Goal: Task Accomplishment & Management: Manage account settings

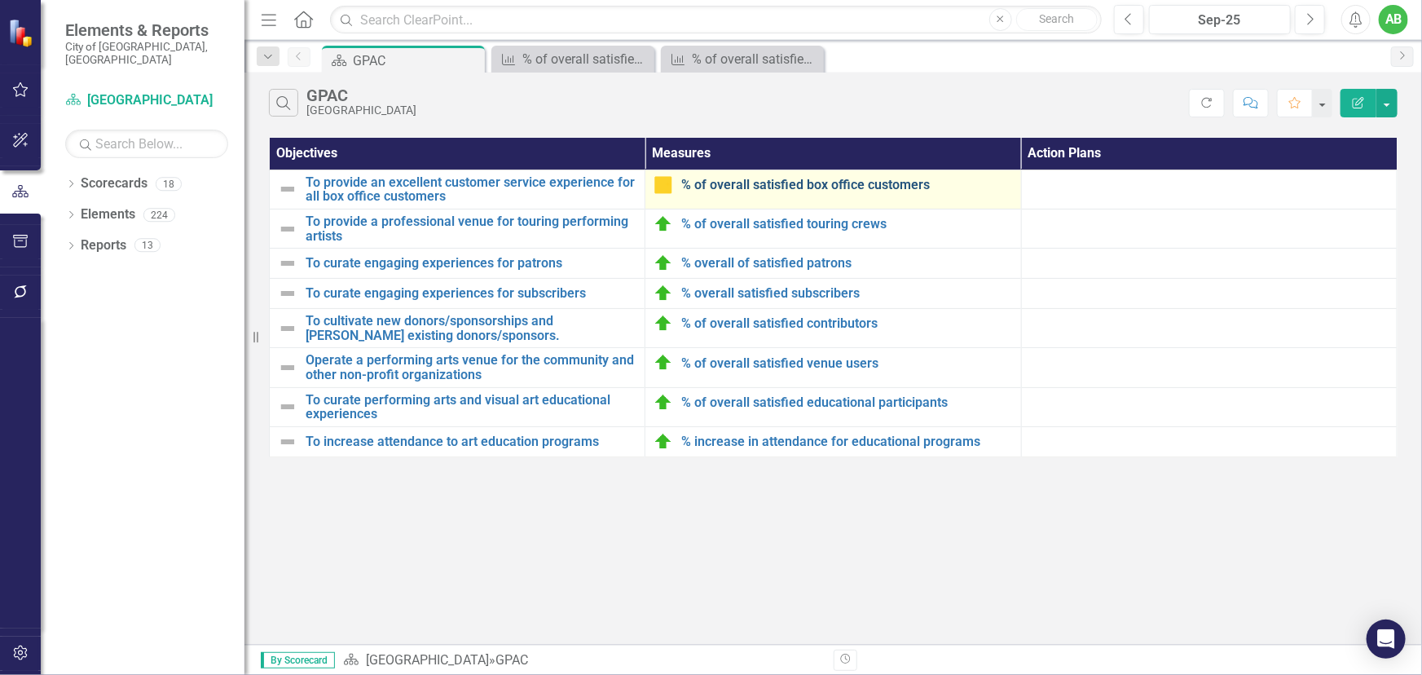
click at [810, 187] on link "% of overall satisfied box office customers" at bounding box center [846, 185] width 331 height 15
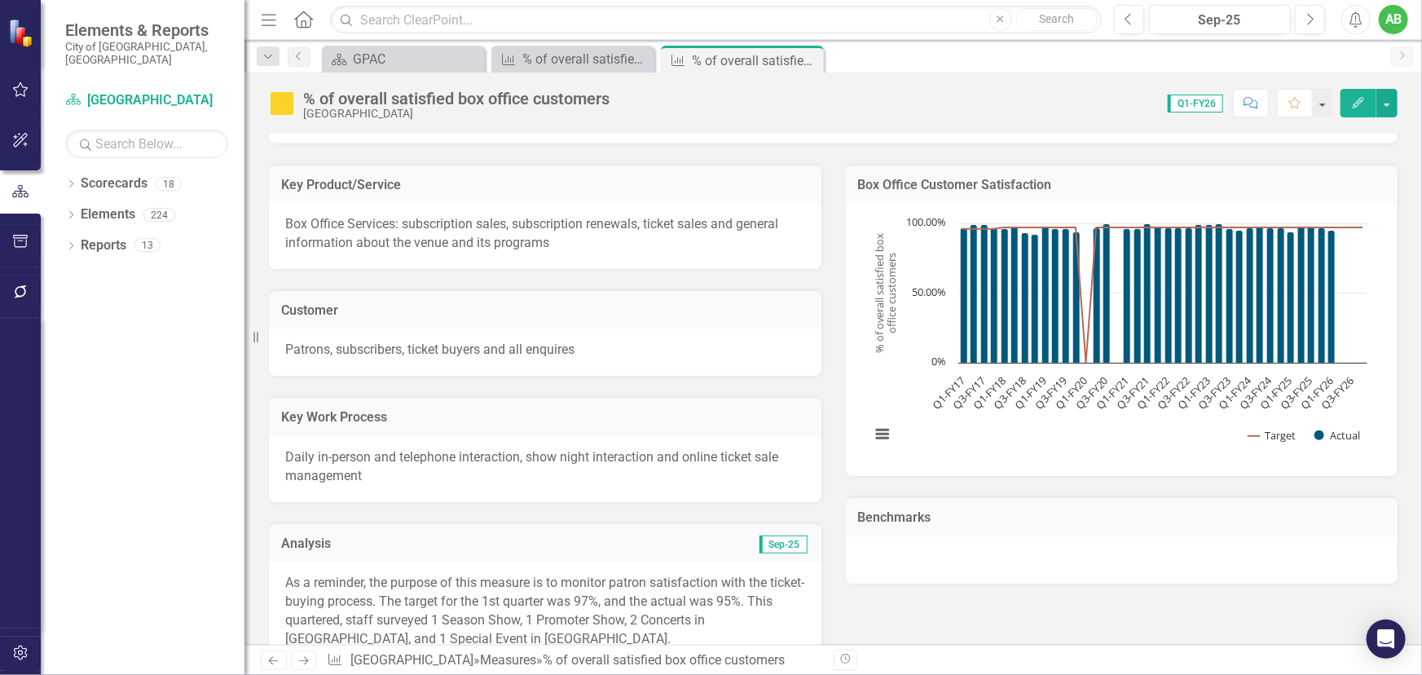
scroll to position [370, 0]
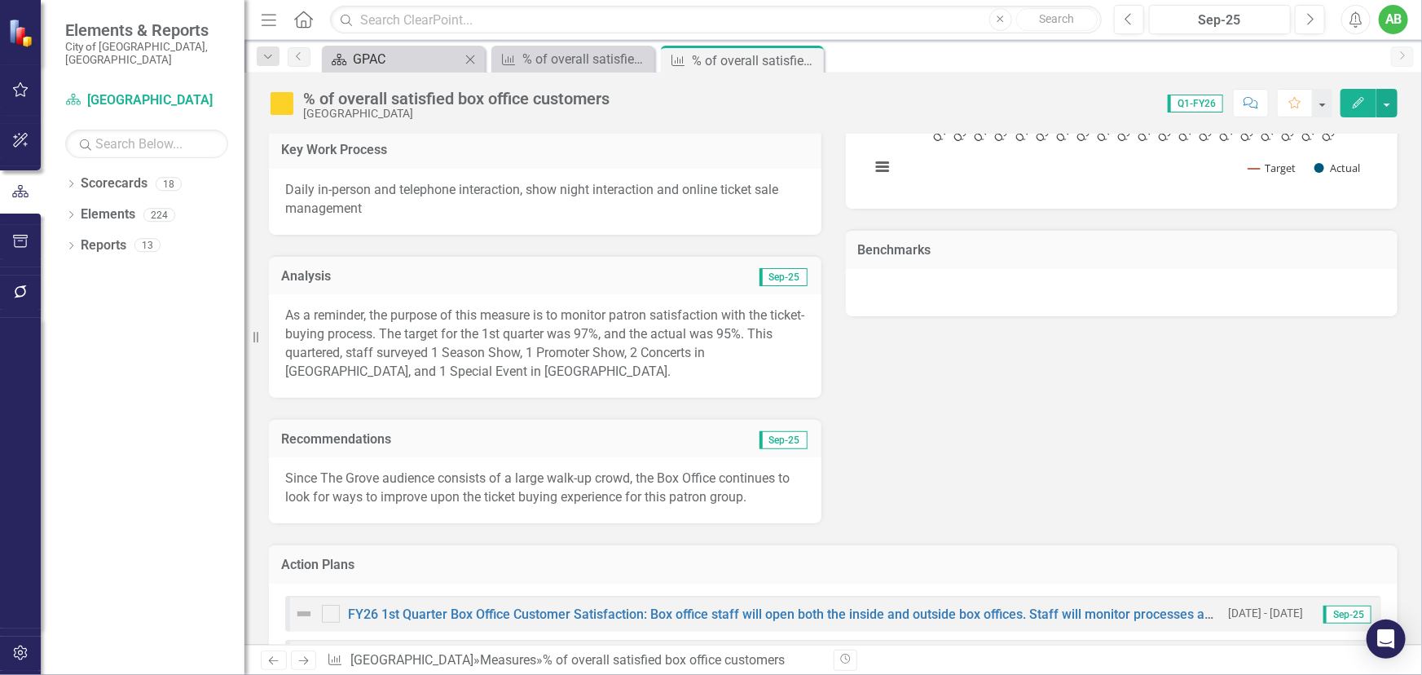
click at [425, 55] on div "GPAC" at bounding box center [407, 59] width 108 height 20
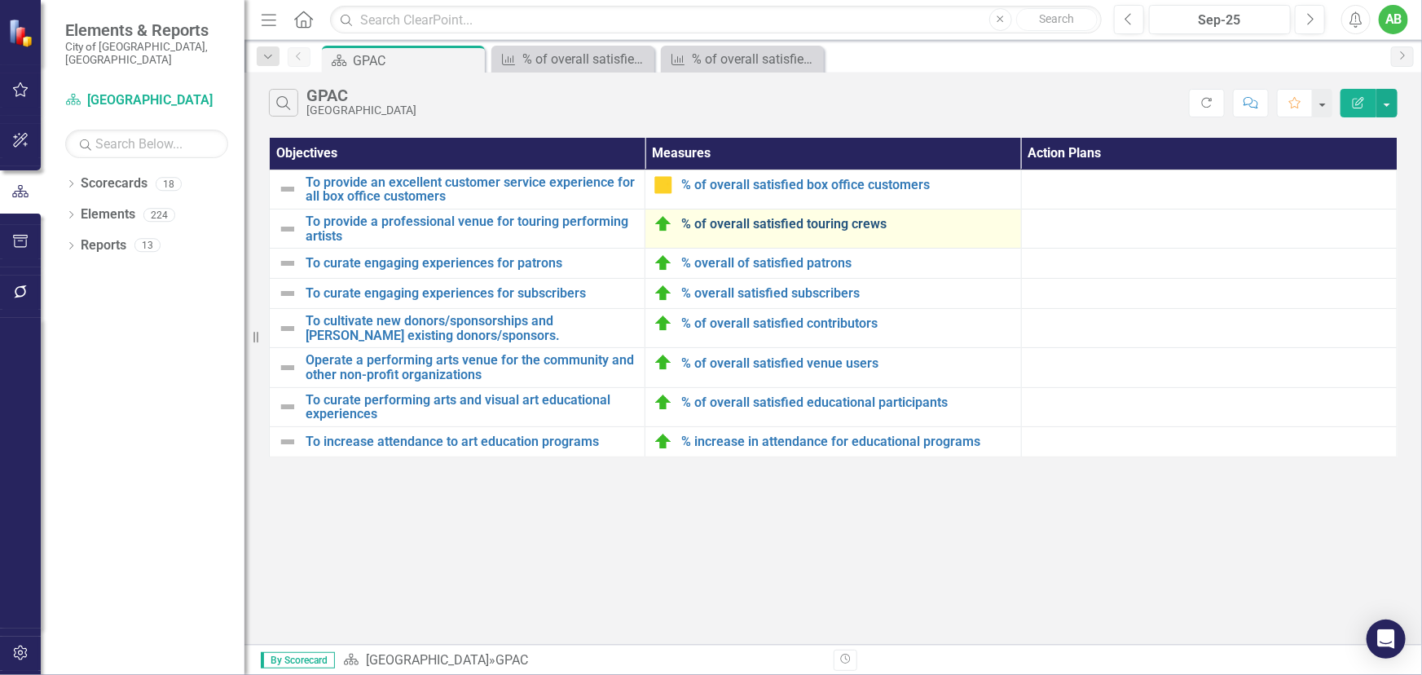
click at [767, 224] on link "% of overall satisfied touring crews" at bounding box center [846, 224] width 331 height 15
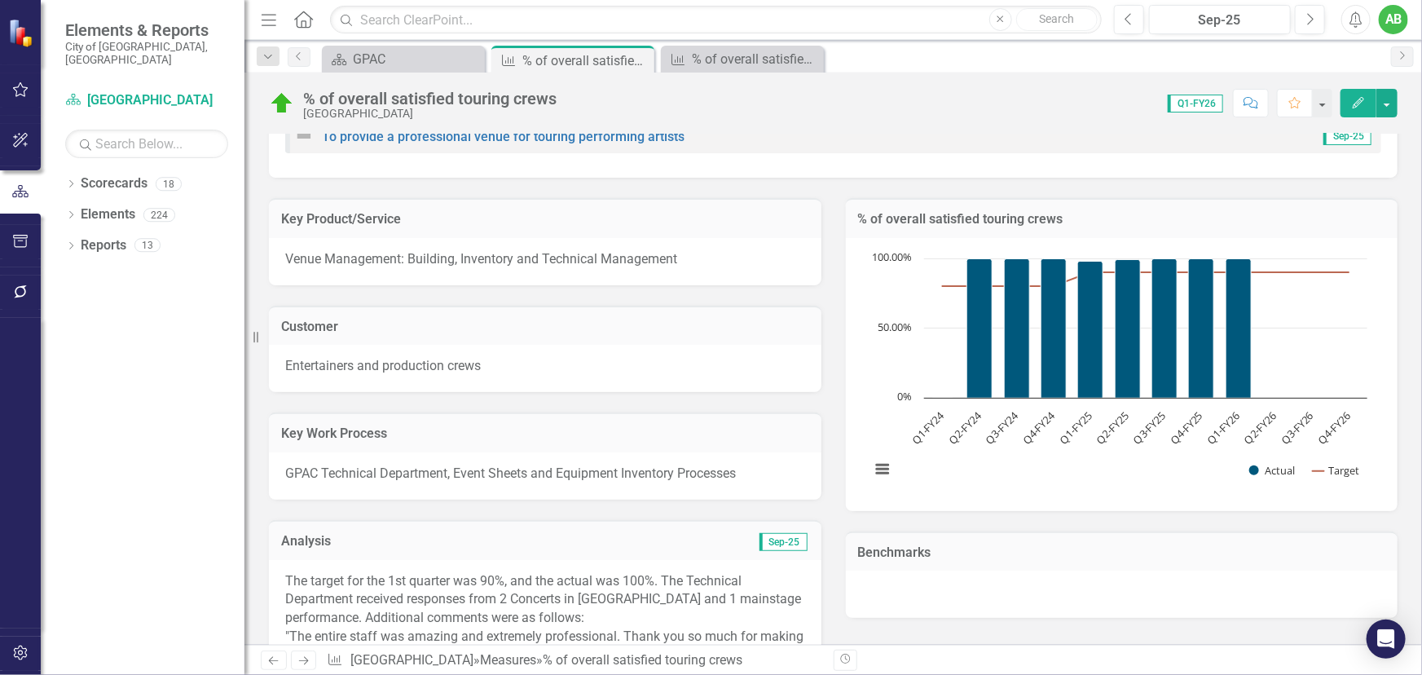
scroll to position [370, 0]
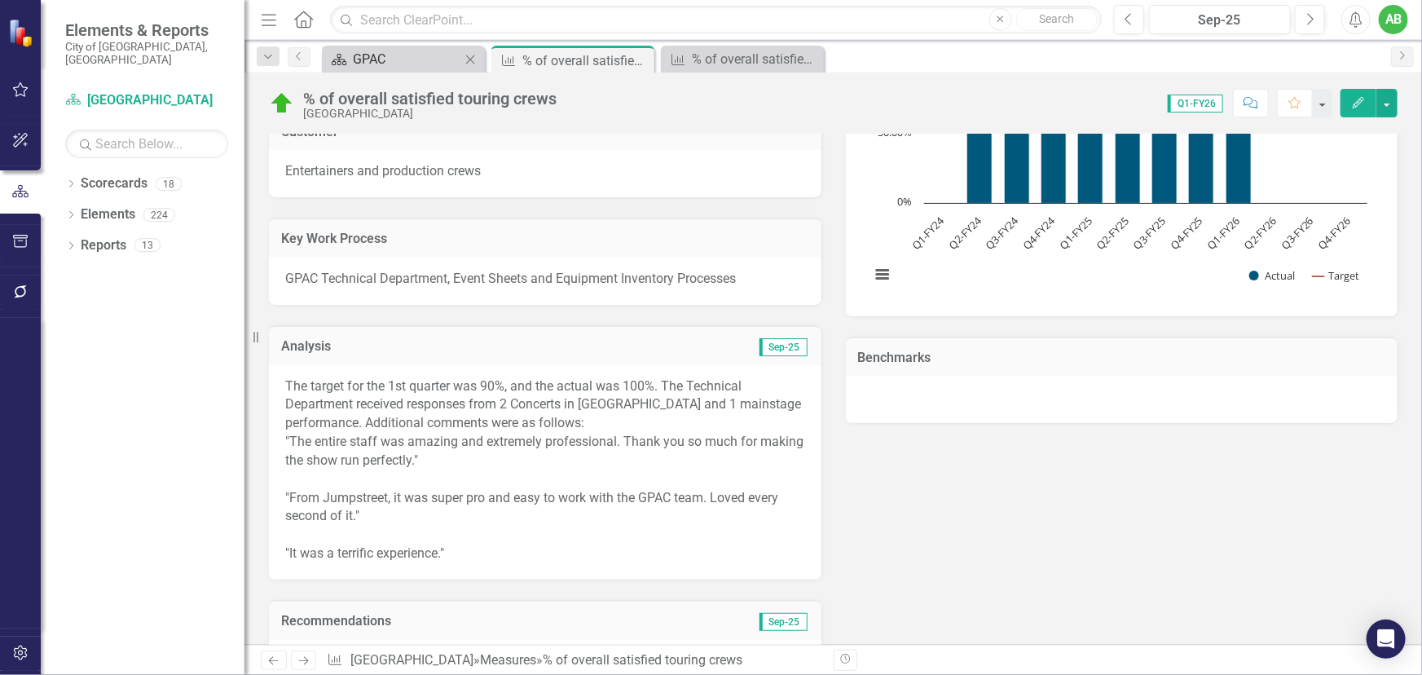
click at [395, 54] on div "GPAC" at bounding box center [407, 59] width 108 height 20
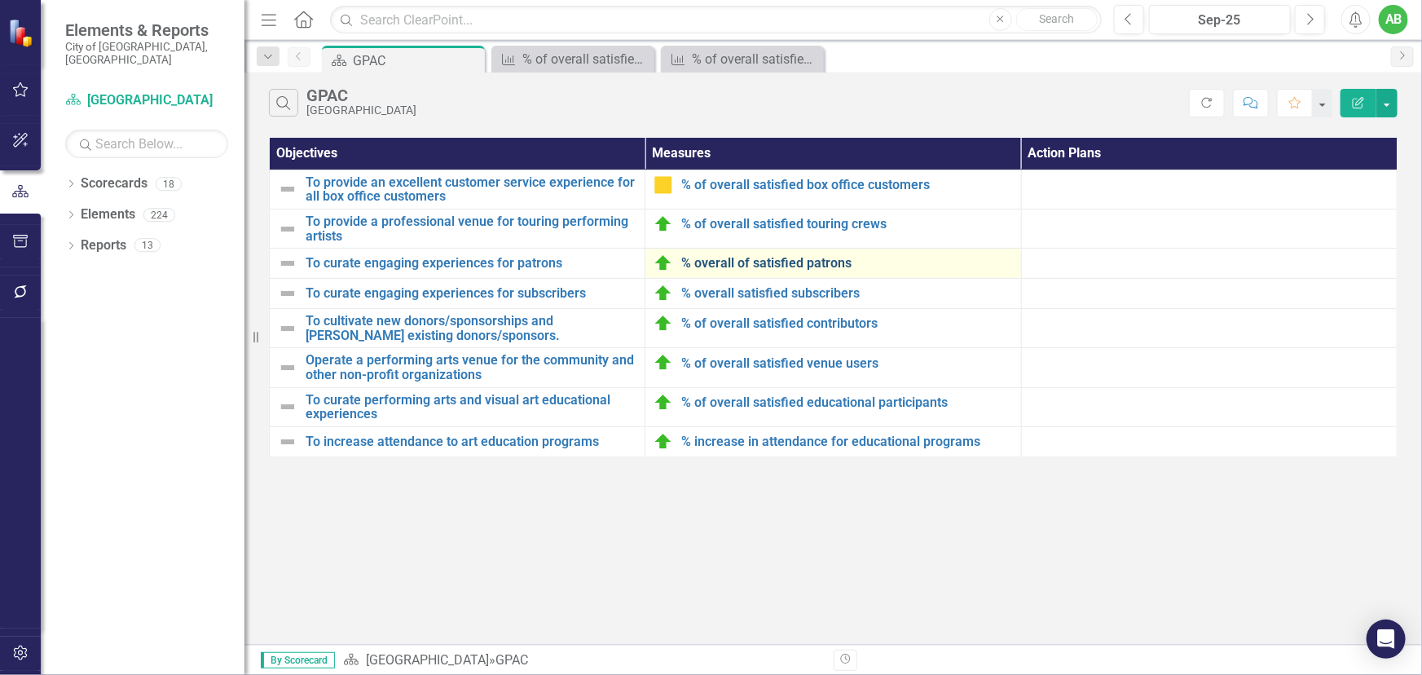
click at [764, 269] on link "% overall of satisfied patrons" at bounding box center [846, 263] width 331 height 15
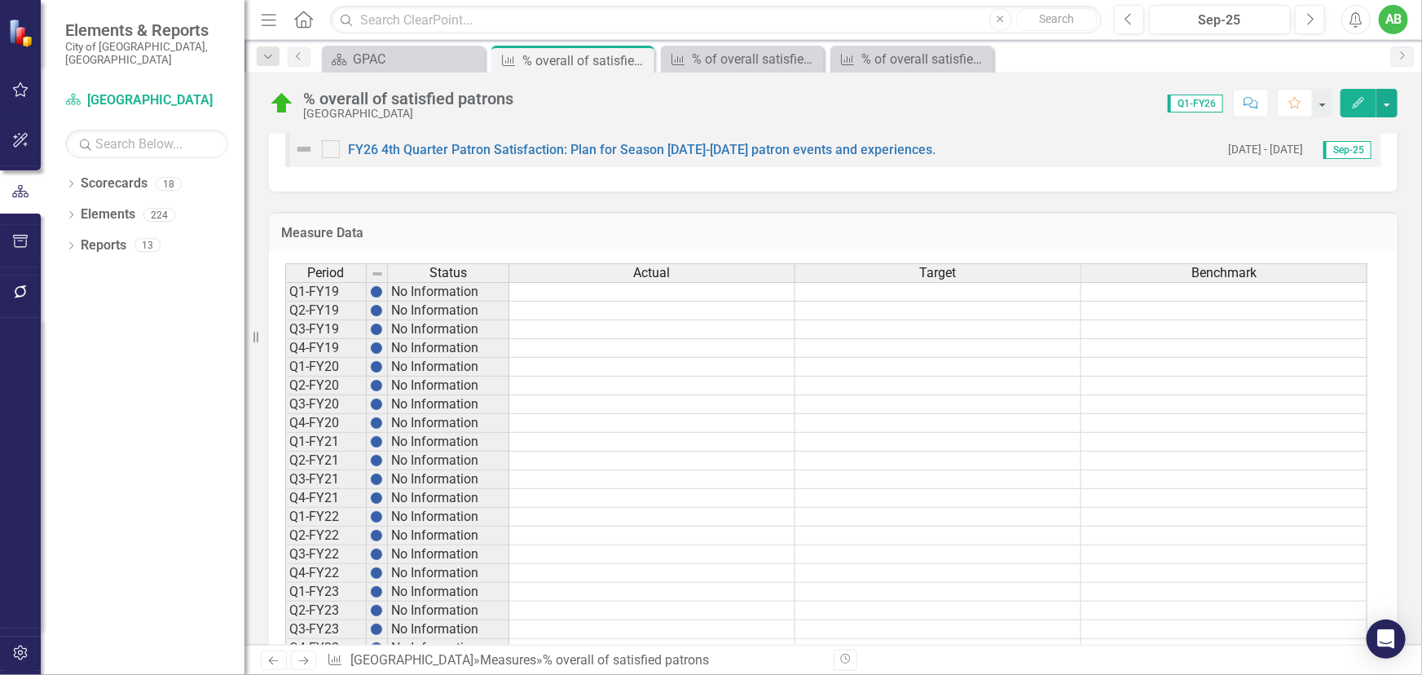
scroll to position [1250, 0]
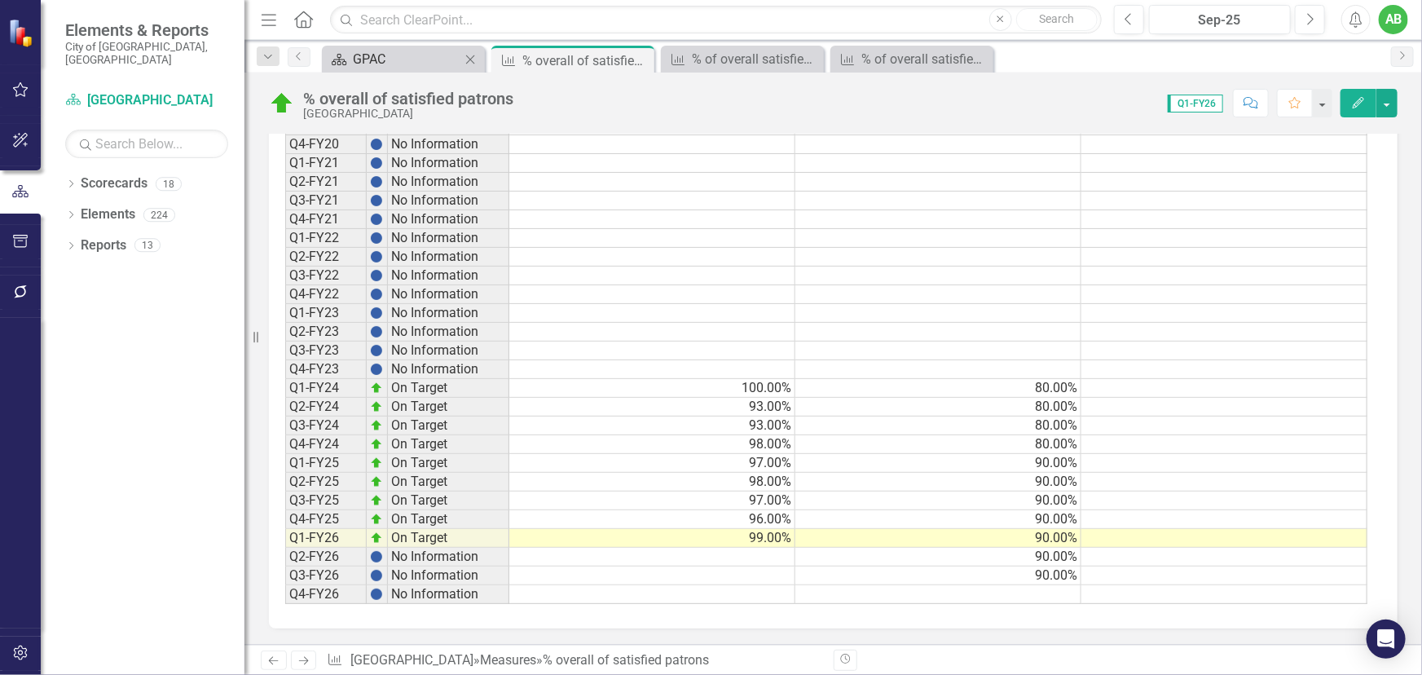
click at [385, 59] on div "GPAC" at bounding box center [407, 59] width 108 height 20
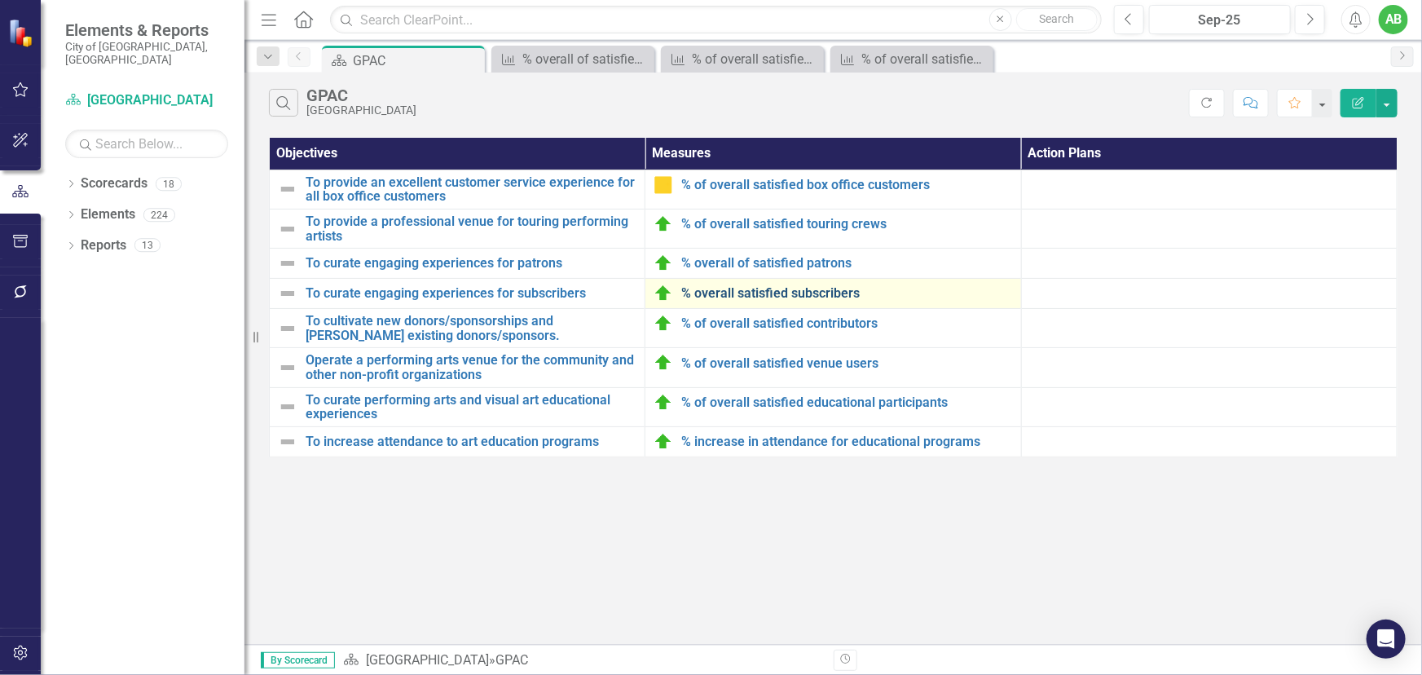
click at [735, 286] on link "% overall satisfied subscribers" at bounding box center [846, 293] width 331 height 15
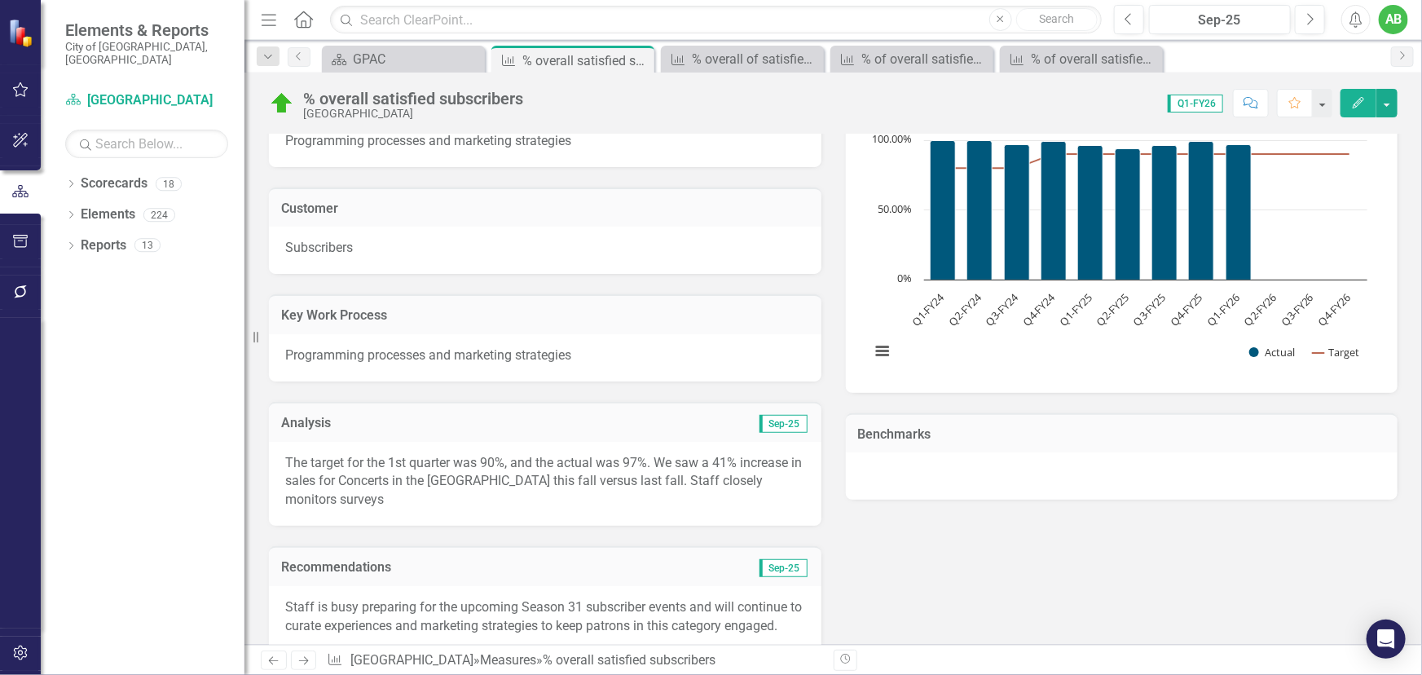
scroll to position [370, 0]
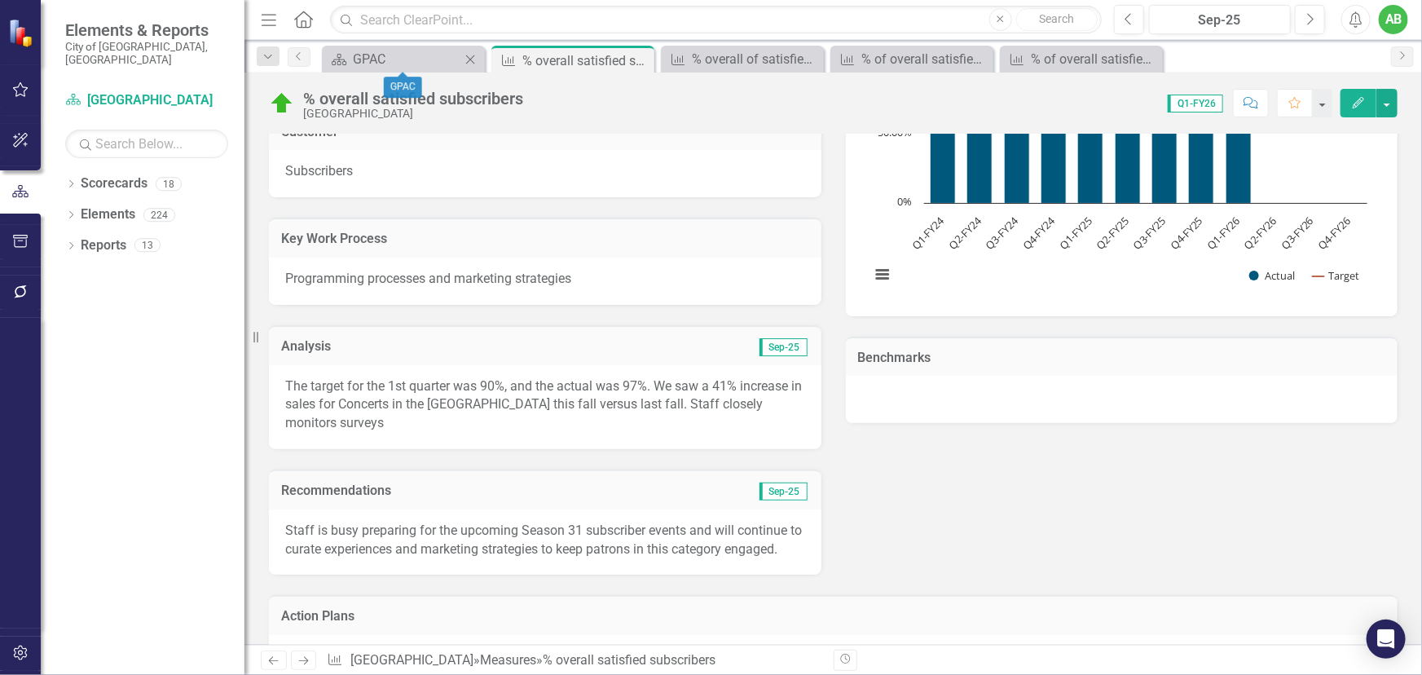
click at [415, 46] on div "Scorecard GPAC Close" at bounding box center [403, 59] width 163 height 27
click at [366, 51] on div "GPAC" at bounding box center [407, 59] width 108 height 20
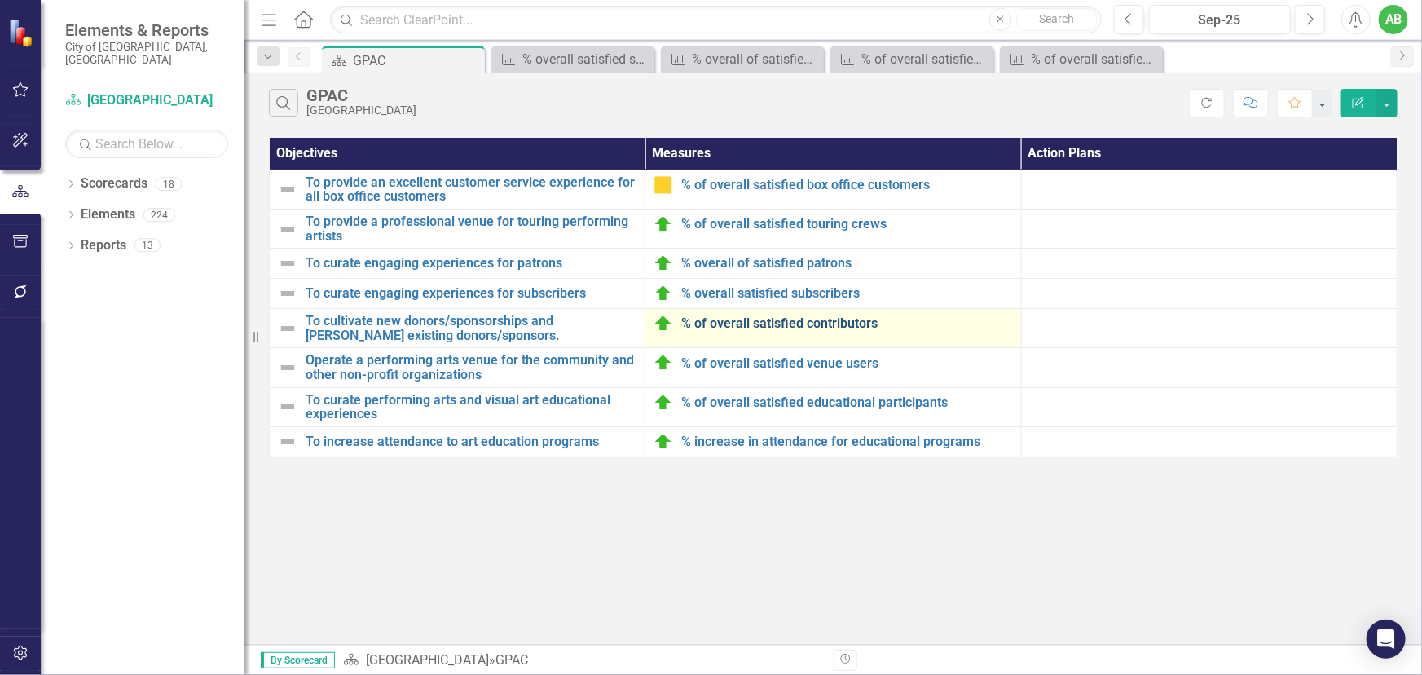
click at [791, 316] on link "% of overall satisfied contributors" at bounding box center [846, 323] width 331 height 15
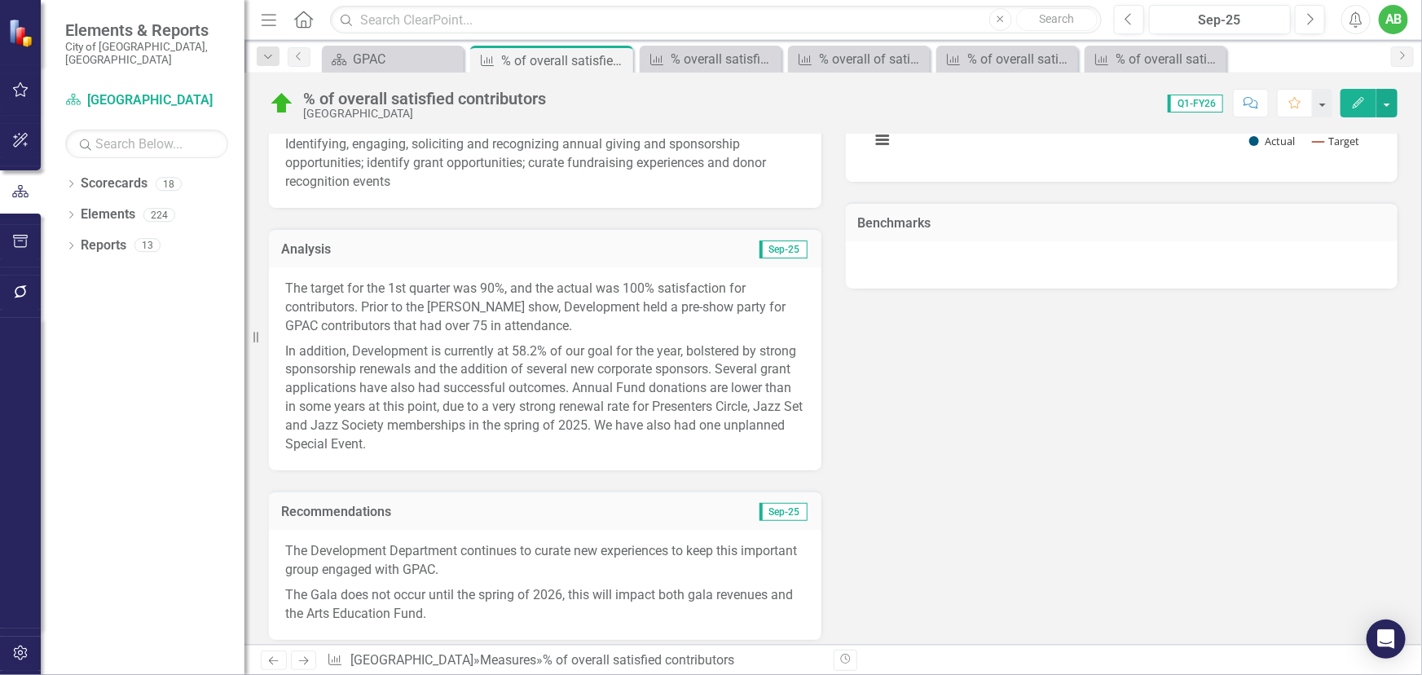
scroll to position [592, 0]
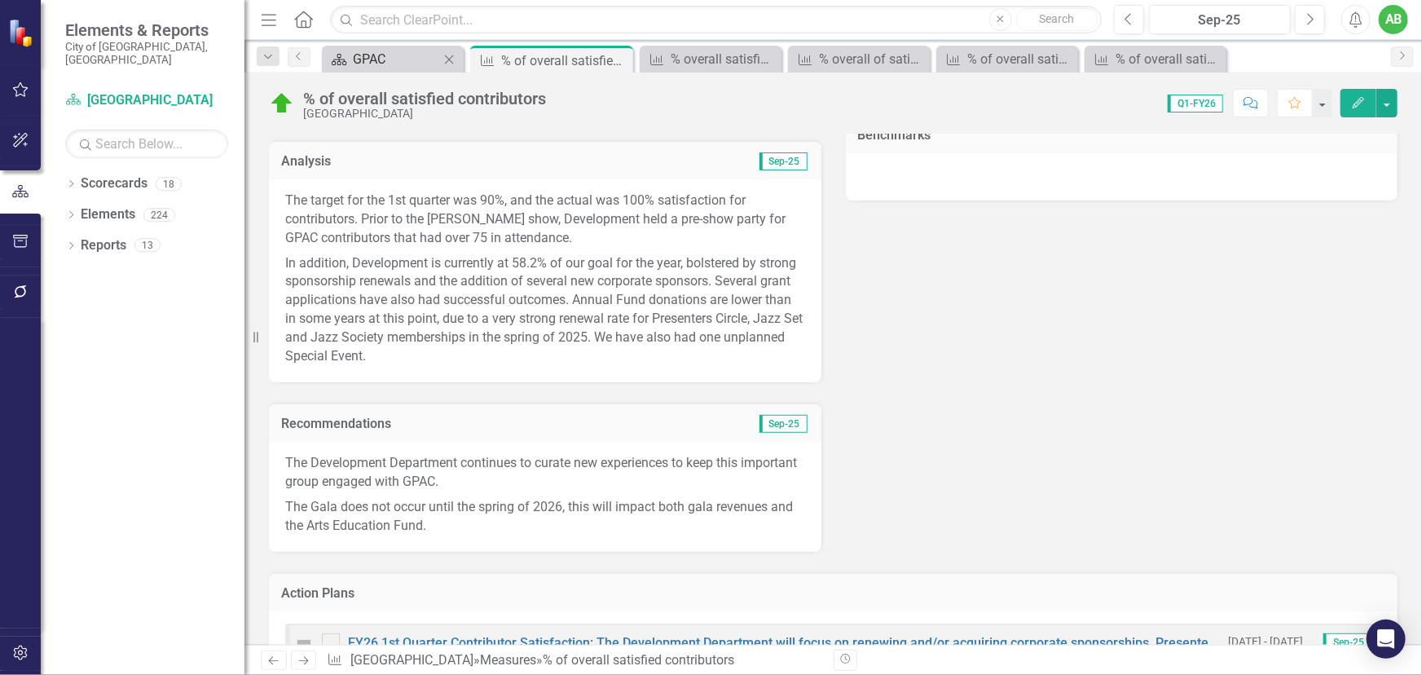
click at [361, 52] on div "GPAC" at bounding box center [396, 59] width 86 height 20
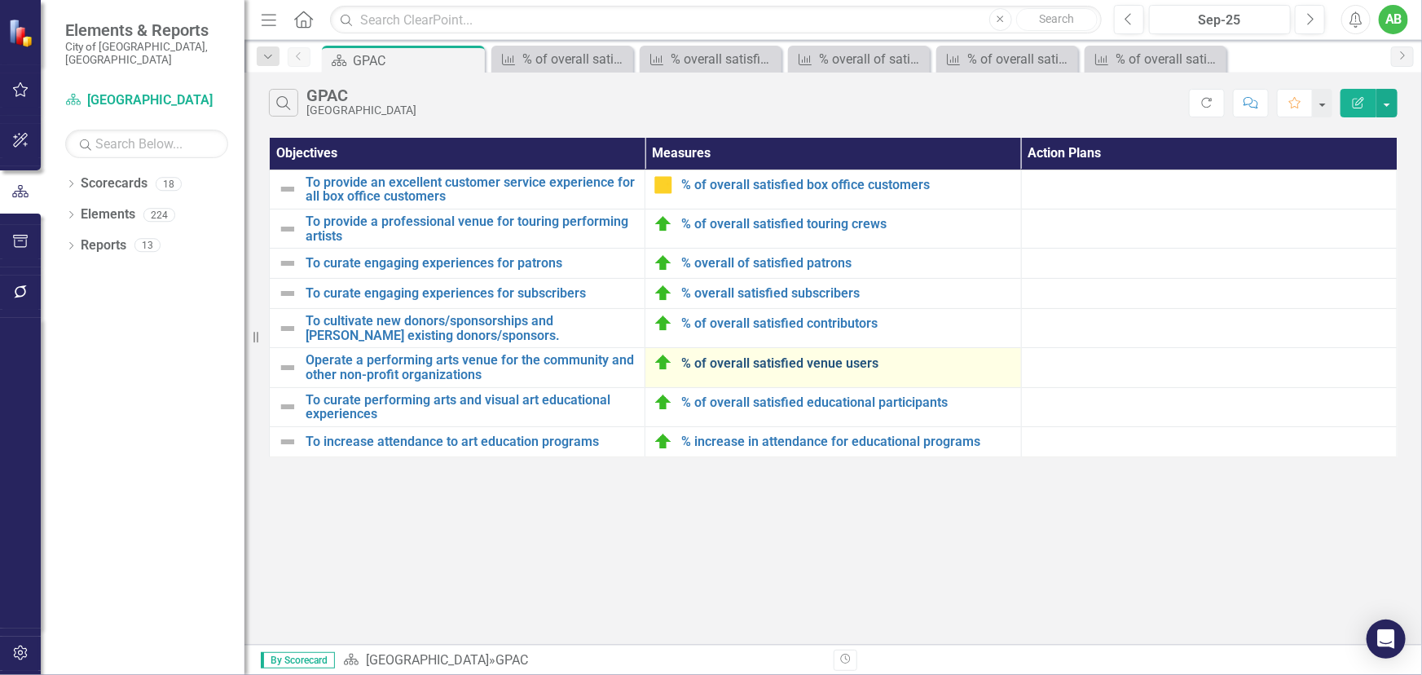
click at [818, 363] on link "% of overall satisfied venue users" at bounding box center [846, 363] width 331 height 15
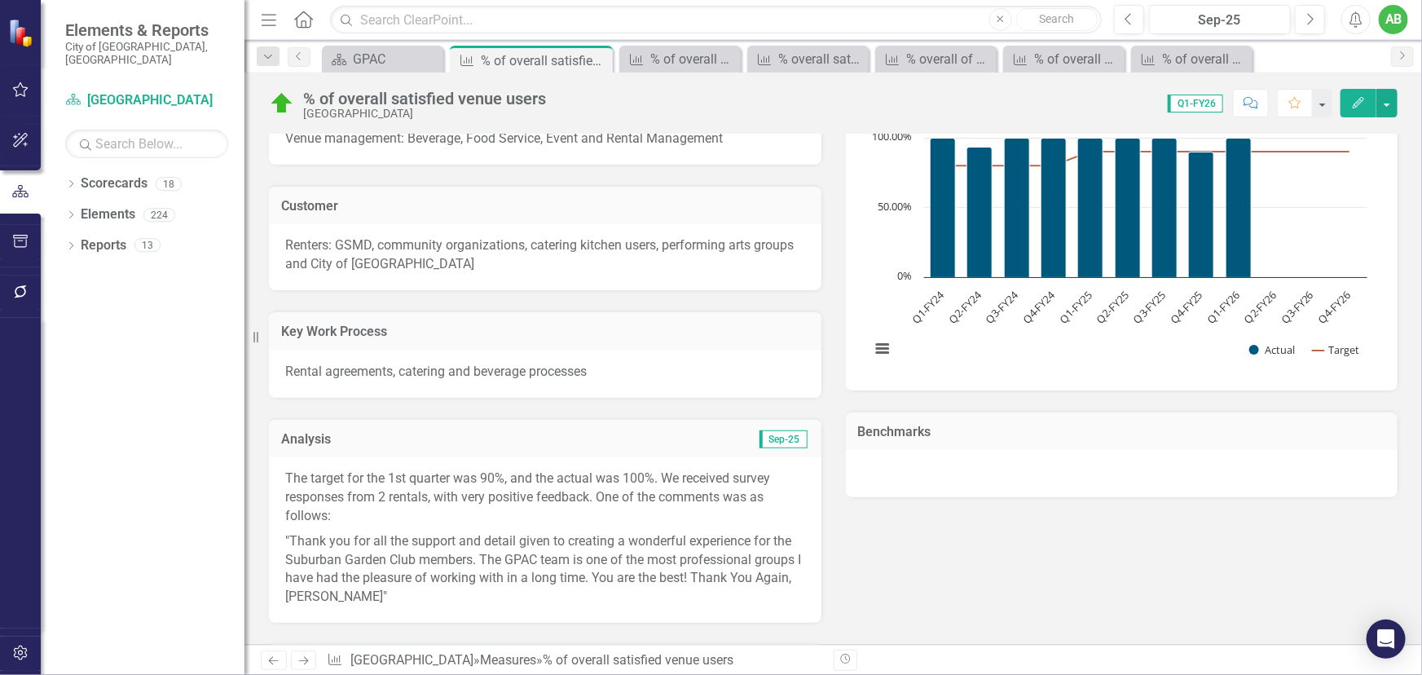
scroll to position [592, 0]
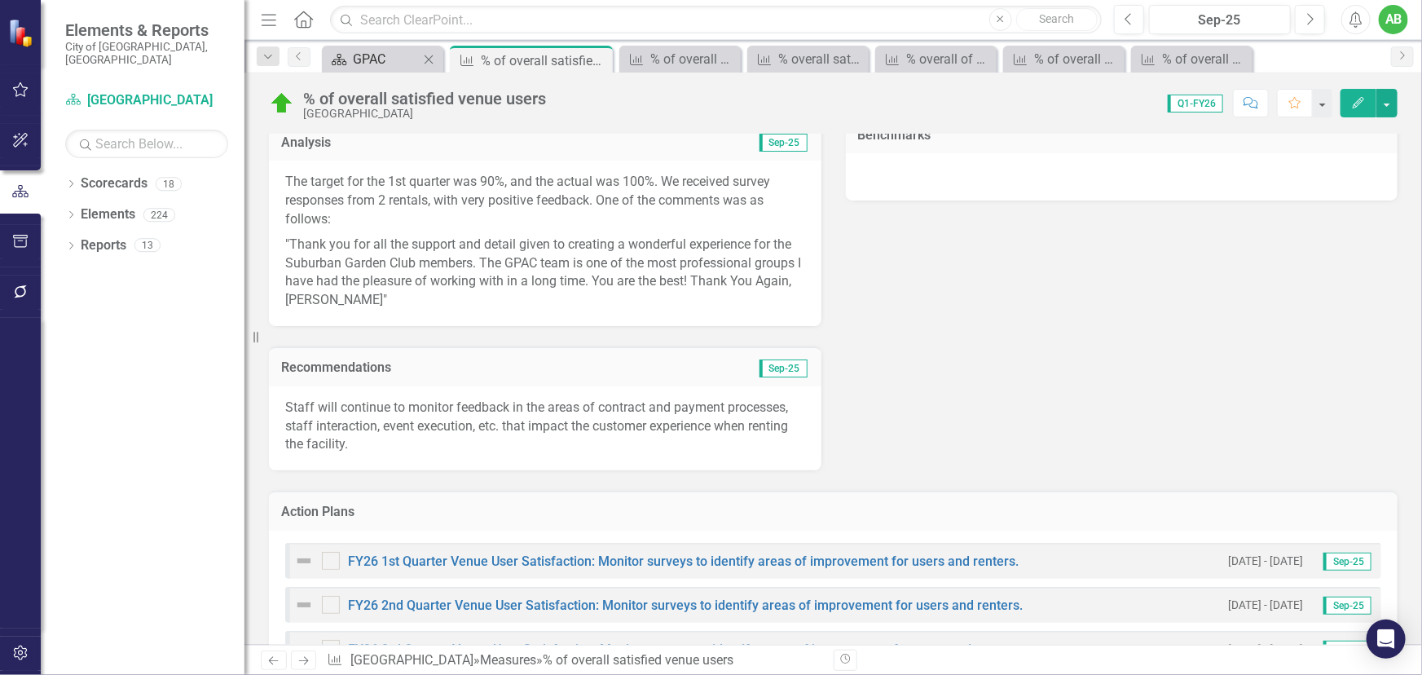
click at [403, 62] on div "GPAC" at bounding box center [386, 59] width 66 height 20
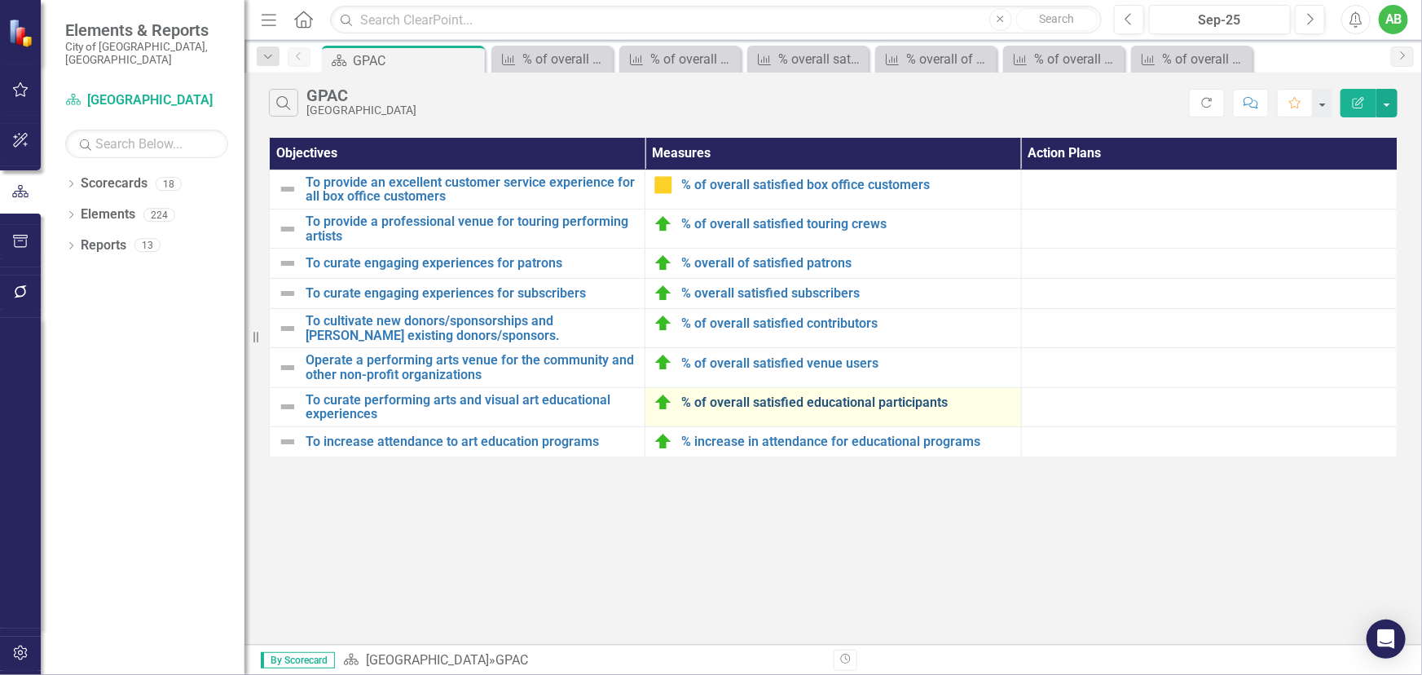
click at [856, 402] on link "% of overall satisfied educational participants" at bounding box center [846, 402] width 331 height 15
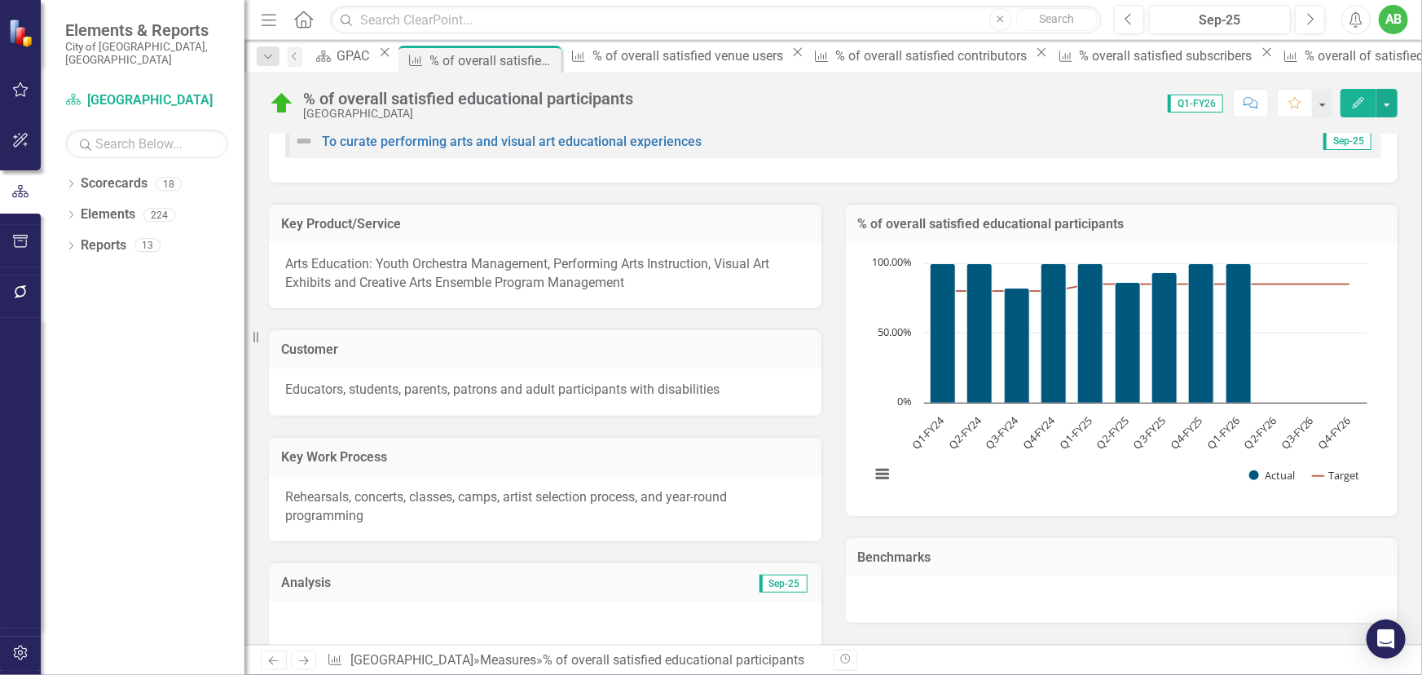
scroll to position [296, 0]
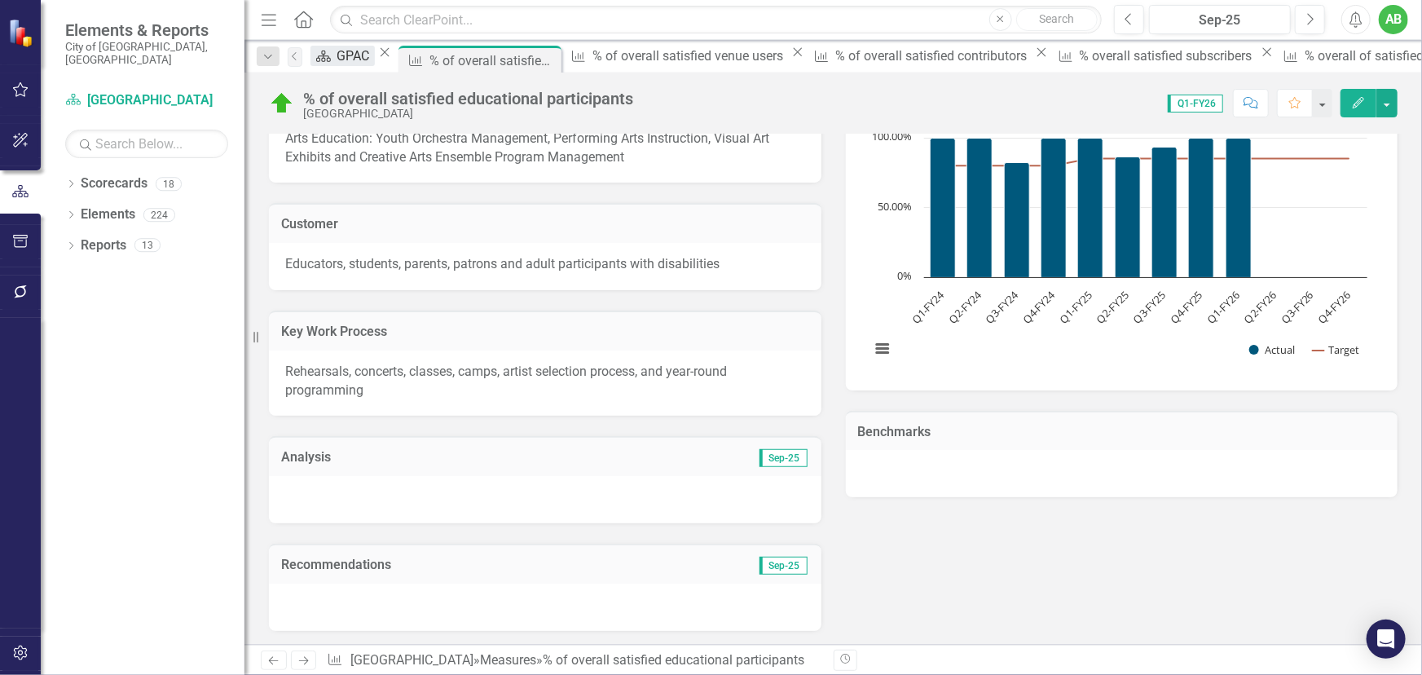
click at [375, 61] on div "GPAC" at bounding box center [355, 56] width 37 height 20
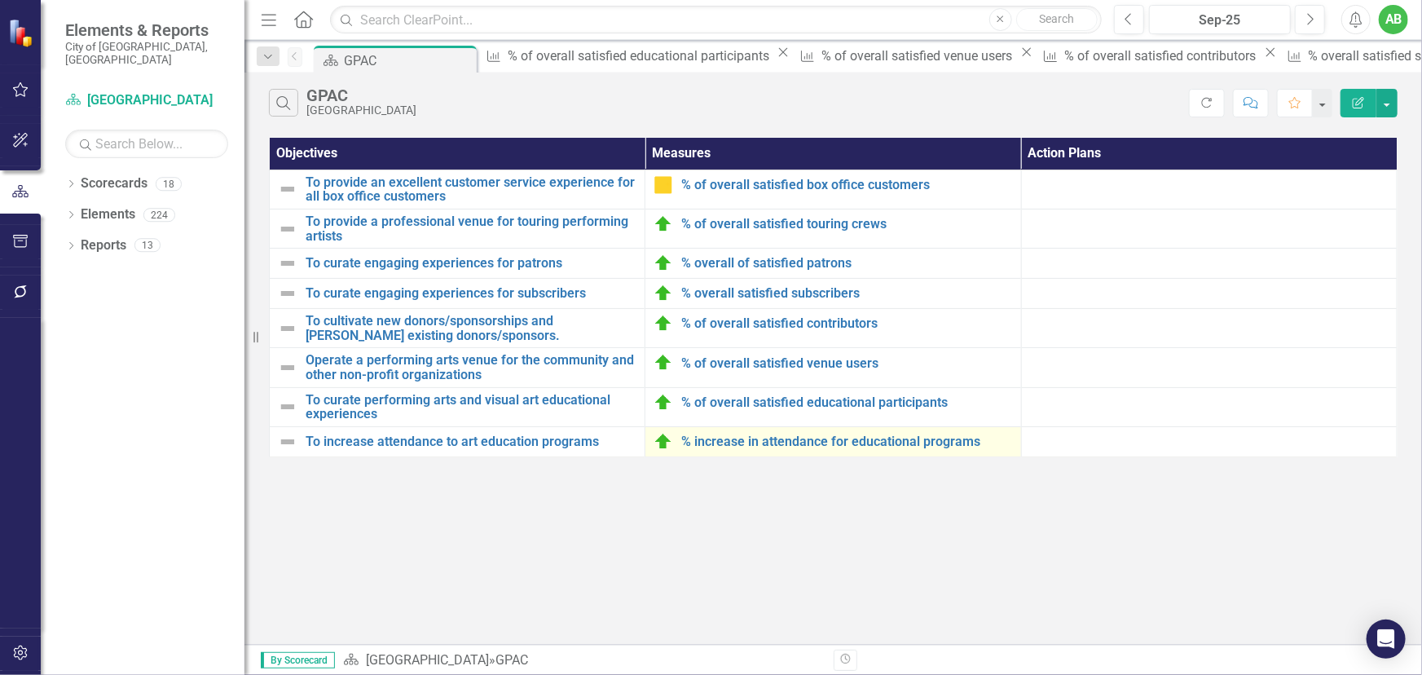
click at [791, 432] on div "% increase in attendance for educational programs" at bounding box center [833, 442] width 359 height 20
click at [790, 449] on div "% increase in attendance for educational programs" at bounding box center [833, 442] width 359 height 20
click at [794, 443] on link "% increase in attendance for educational programs" at bounding box center [846, 441] width 331 height 15
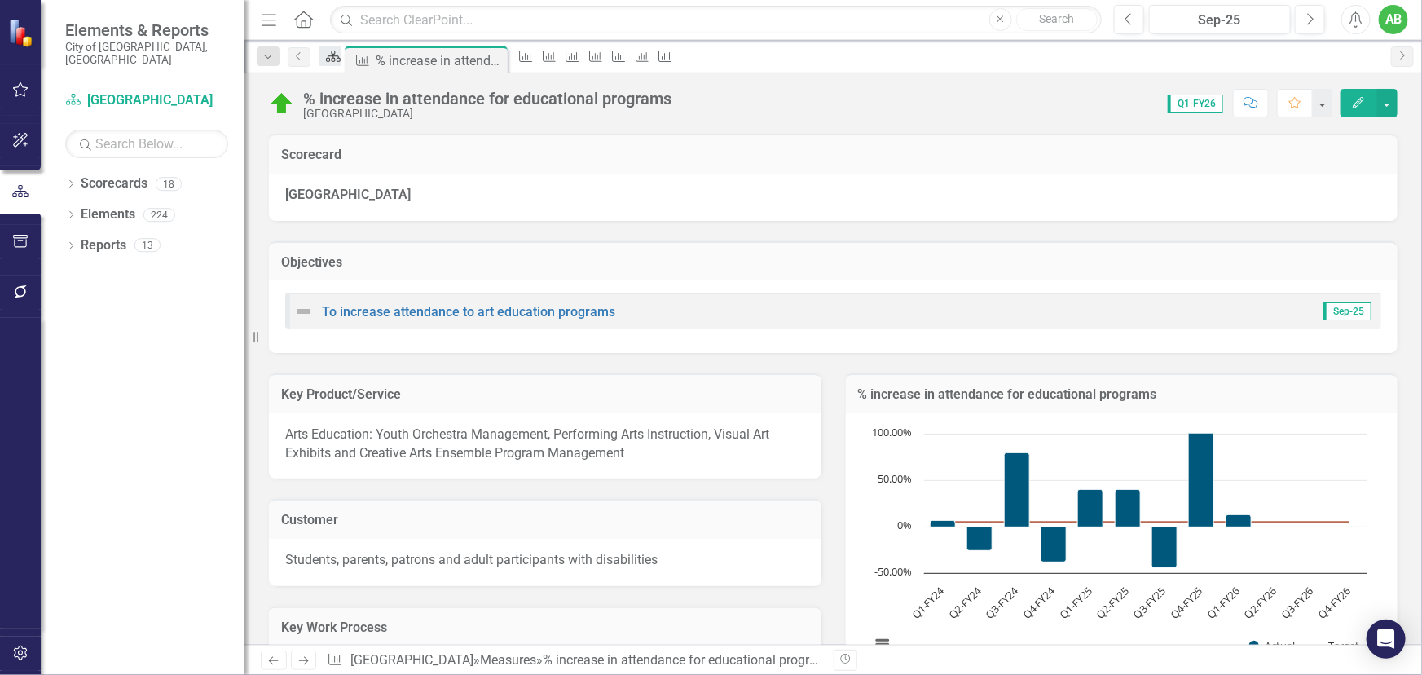
click at [332, 51] on icon "Scorecard" at bounding box center [333, 56] width 16 height 13
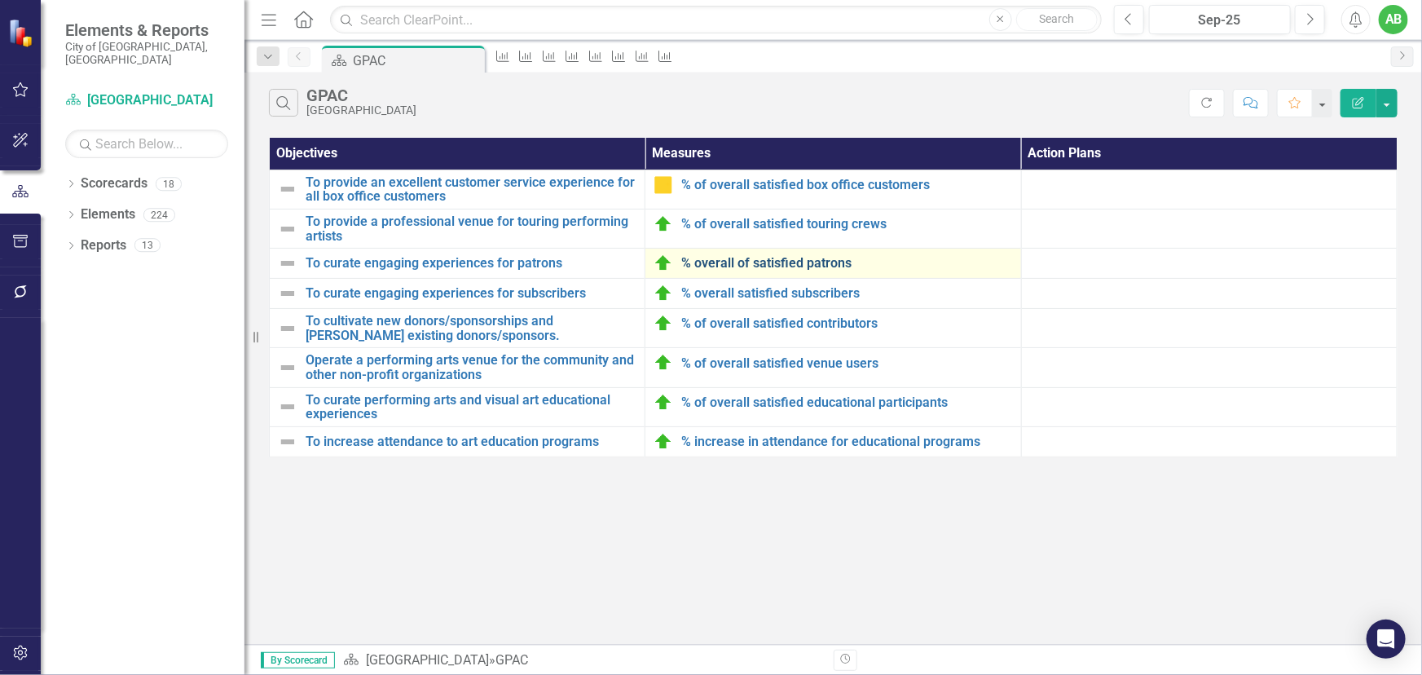
click at [738, 268] on link "% overall of satisfied patrons" at bounding box center [846, 263] width 331 height 15
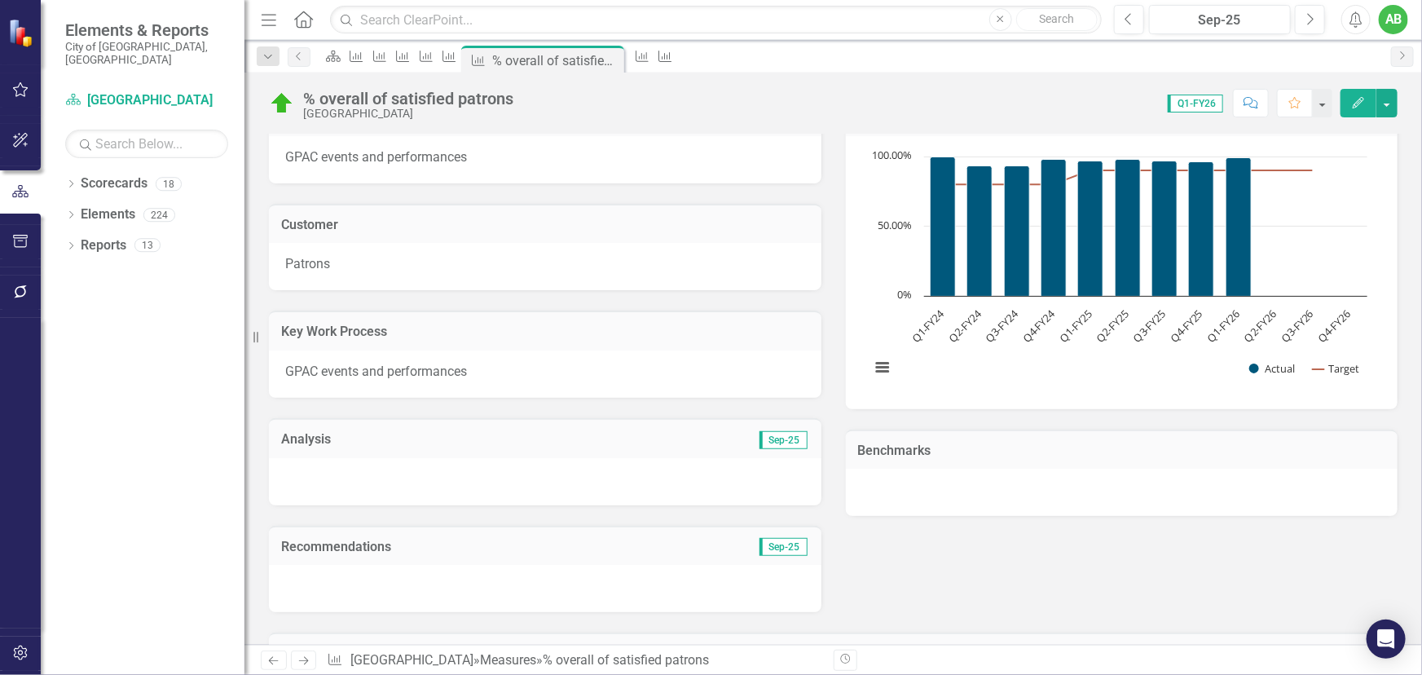
scroll to position [296, 0]
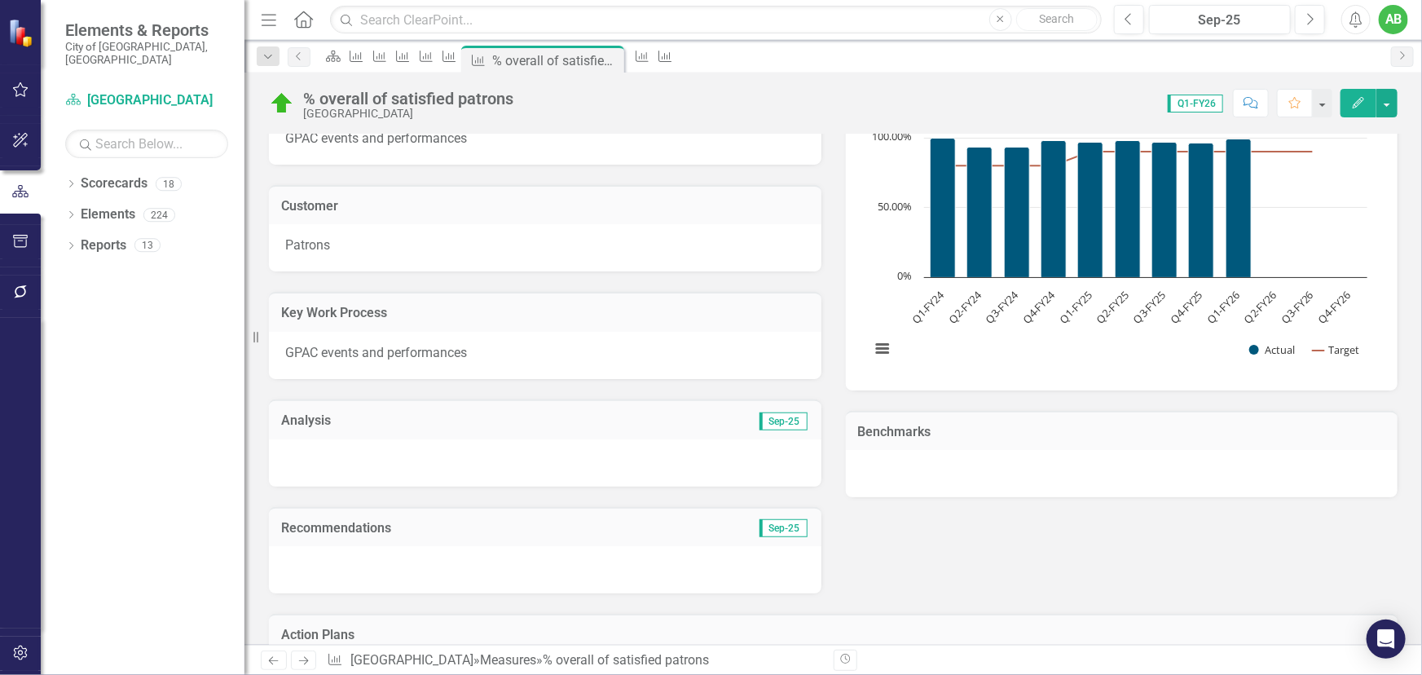
click at [439, 457] on div at bounding box center [545, 462] width 552 height 47
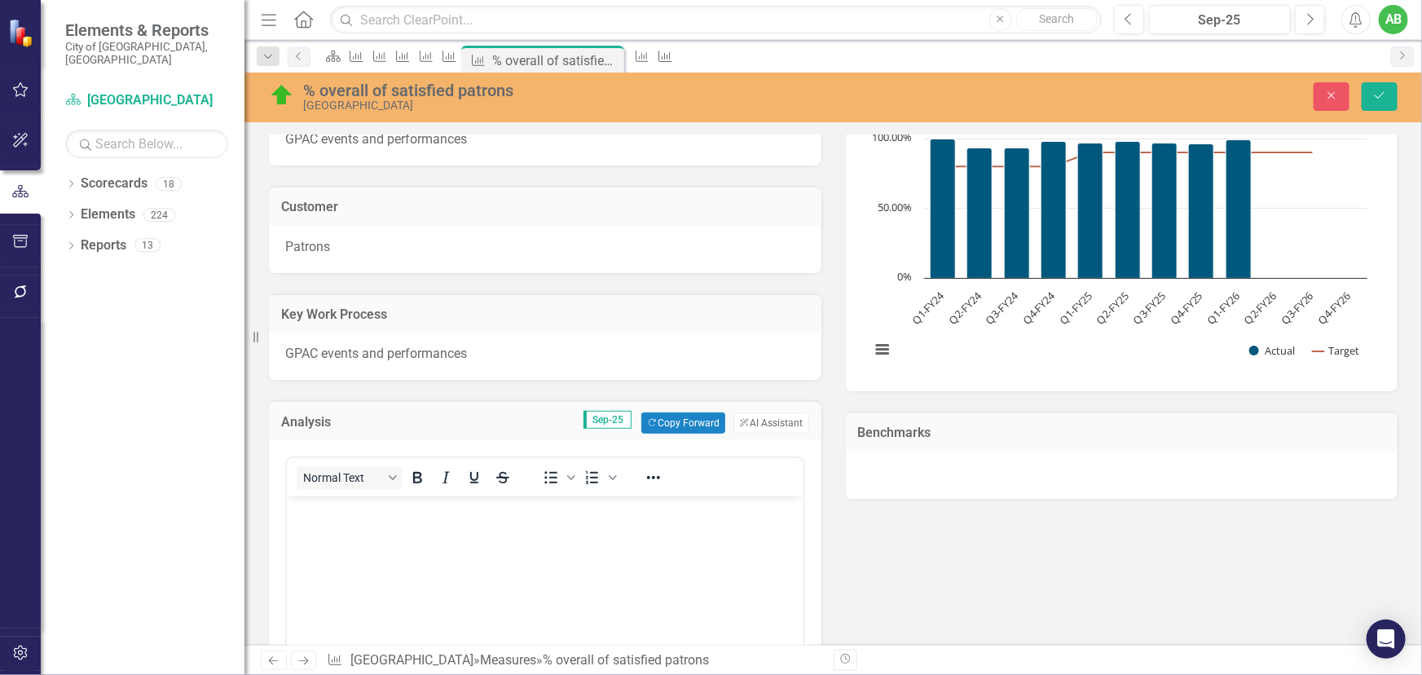
scroll to position [0, 0]
click at [448, 488] on div "Normal Text" at bounding box center [407, 477] width 240 height 32
click at [456, 511] on p "Rich Text Area. Press ALT-0 for help." at bounding box center [544, 510] width 508 height 20
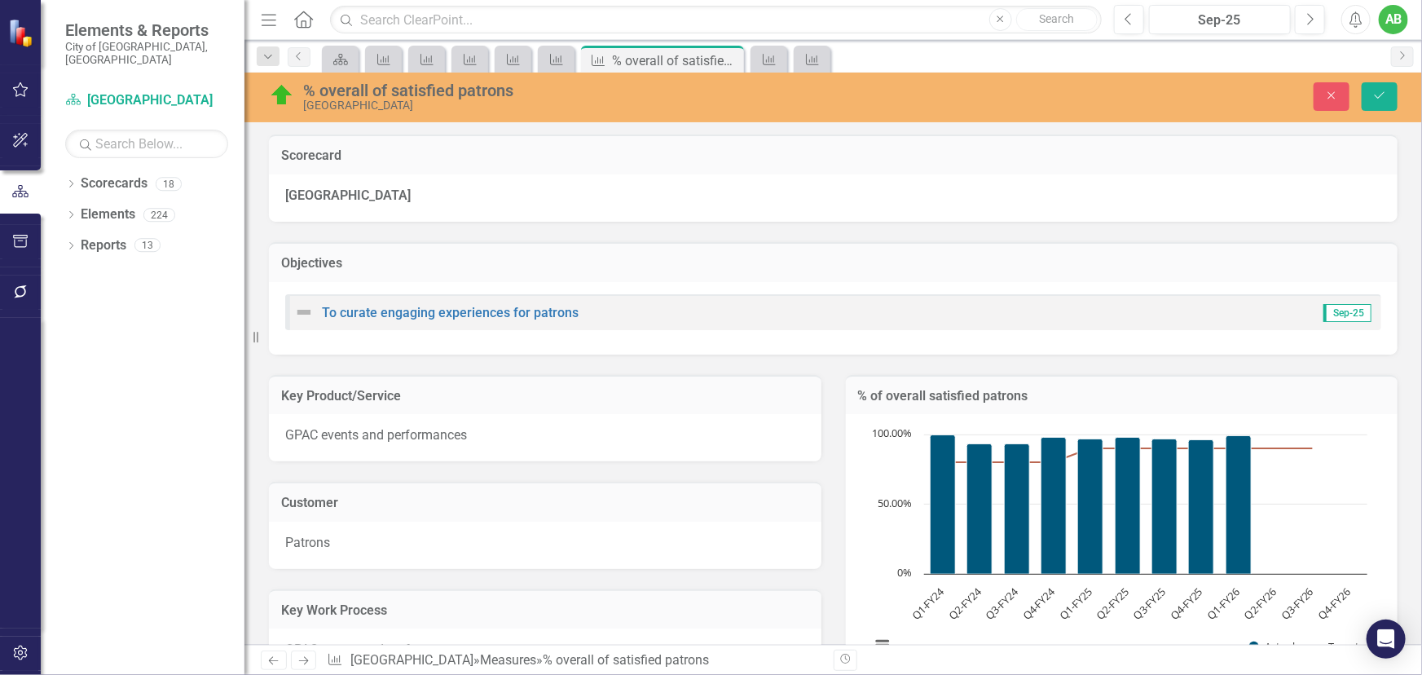
scroll to position [570, 0]
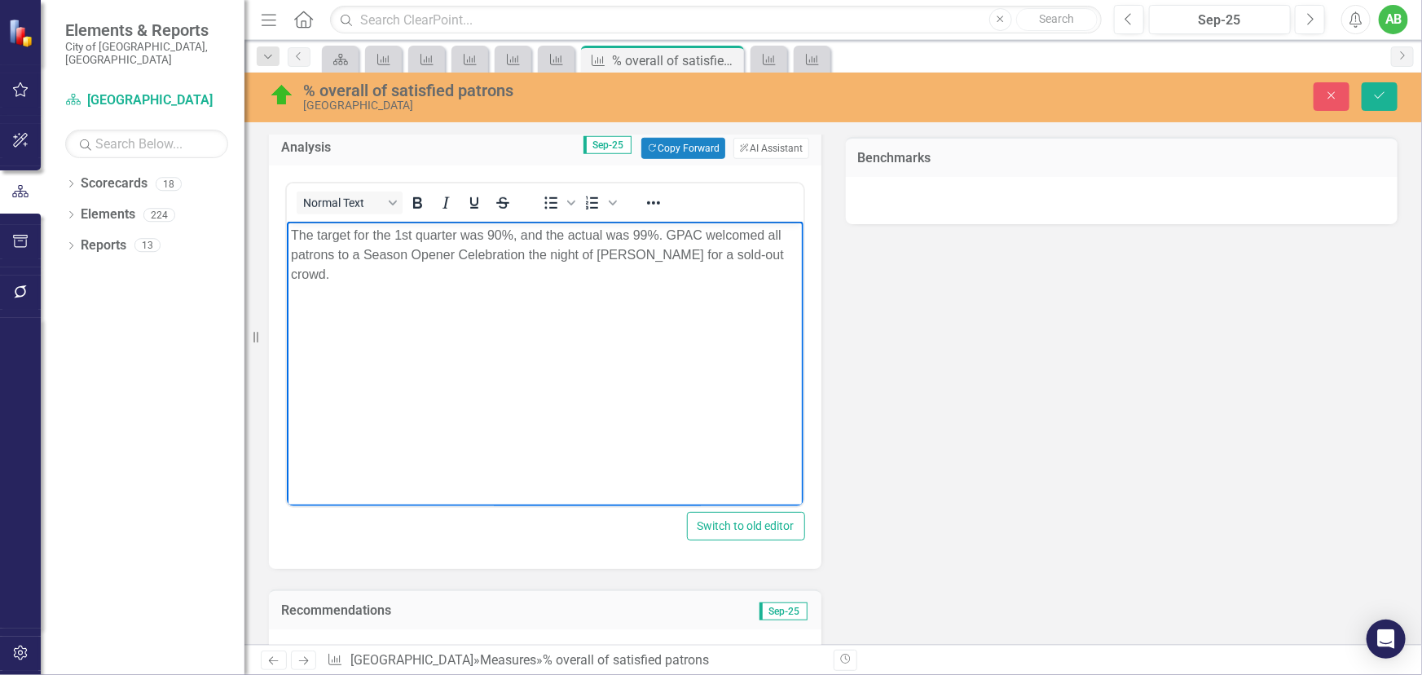
drag, startPoint x: 678, startPoint y: 256, endPoint x: 699, endPoint y: 280, distance: 32.4
click at [699, 280] on p "The target for the 1st quarter was 90%, and the actual was 99%. GPAC welcomed a…" at bounding box center [544, 255] width 508 height 59
click at [528, 252] on p "The target for the 1st quarter was 90%, and the actual was 99%. GPAC welcomed a…" at bounding box center [544, 245] width 508 height 39
click at [346, 275] on p "The target for the 1st quarter was 90%, and the actual was 99%. GPAC welcomed a…" at bounding box center [544, 255] width 508 height 59
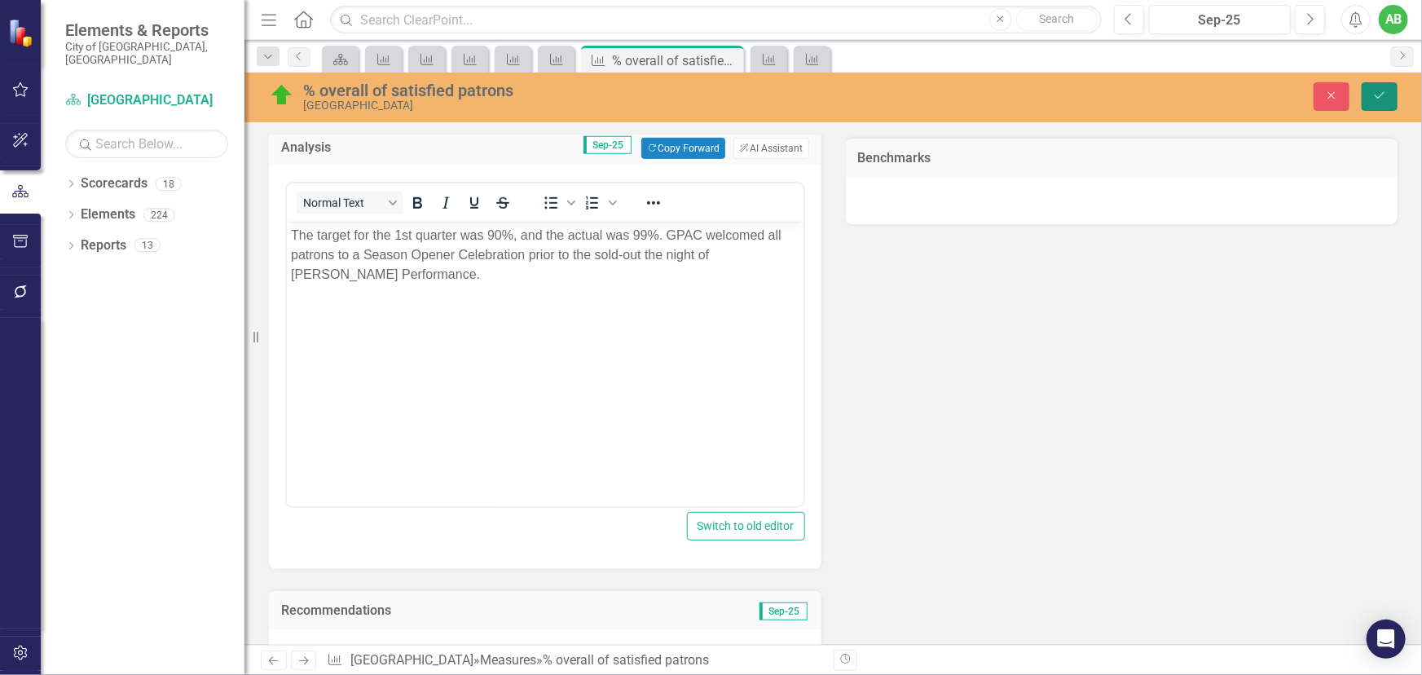
click at [1371, 90] on button "Save" at bounding box center [1380, 96] width 36 height 29
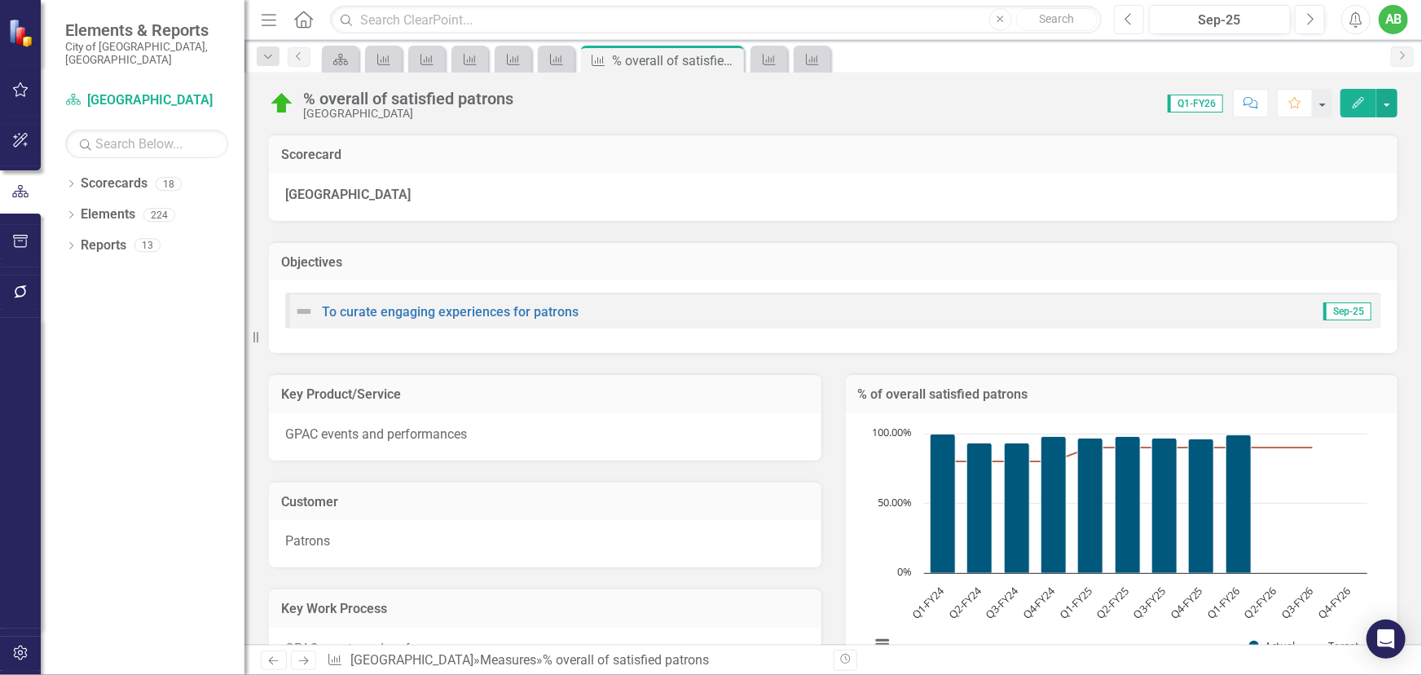
click at [1138, 24] on button "Previous" at bounding box center [1129, 19] width 30 height 29
click at [1137, 24] on button "Previous" at bounding box center [1129, 19] width 30 height 29
click at [1136, 24] on button "Previous" at bounding box center [1129, 19] width 30 height 29
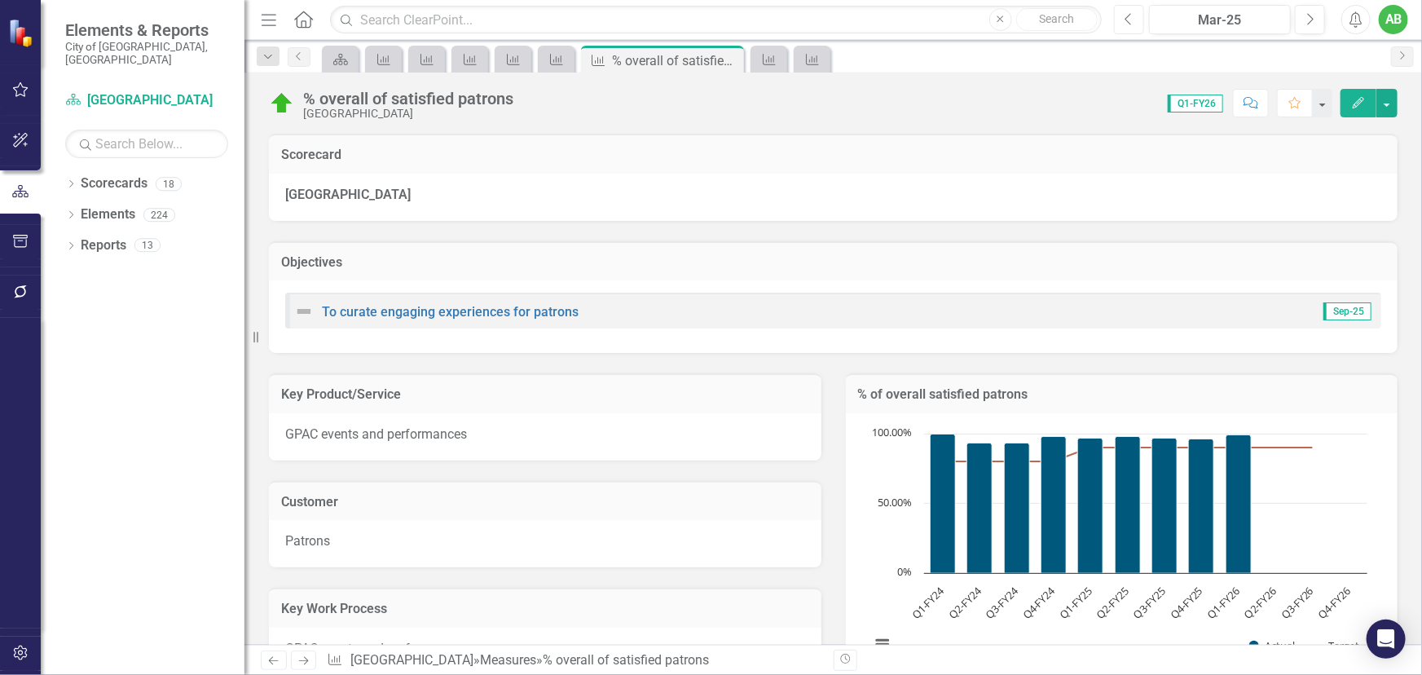
click at [1136, 24] on button "Previous" at bounding box center [1129, 19] width 30 height 29
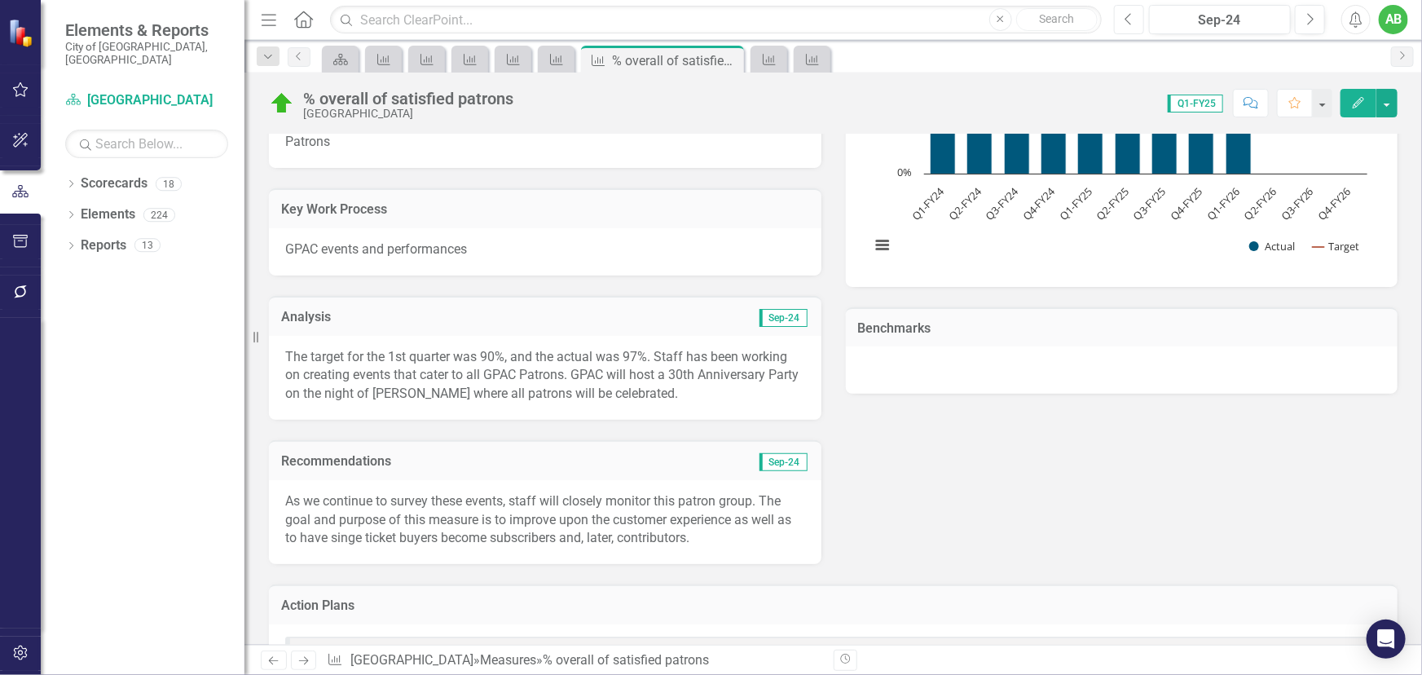
scroll to position [592, 0]
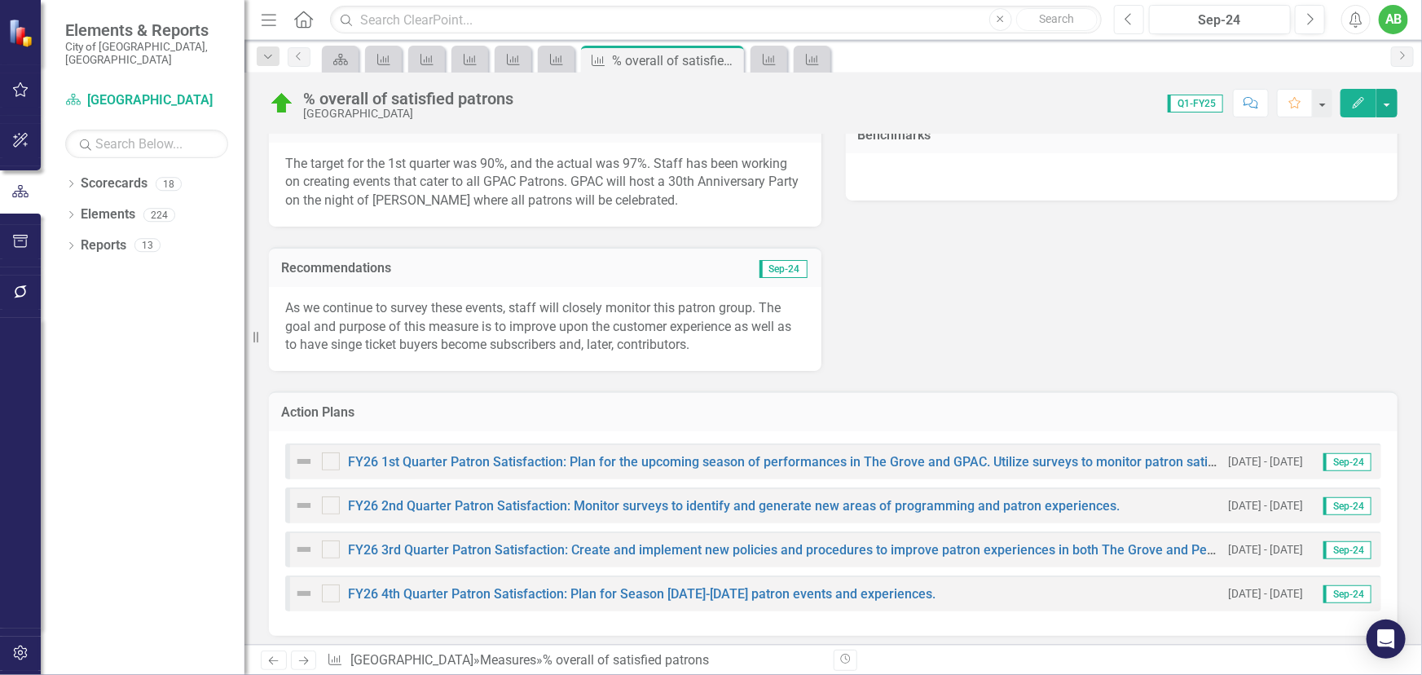
click at [1126, 18] on icon "button" at bounding box center [1128, 18] width 7 height 11
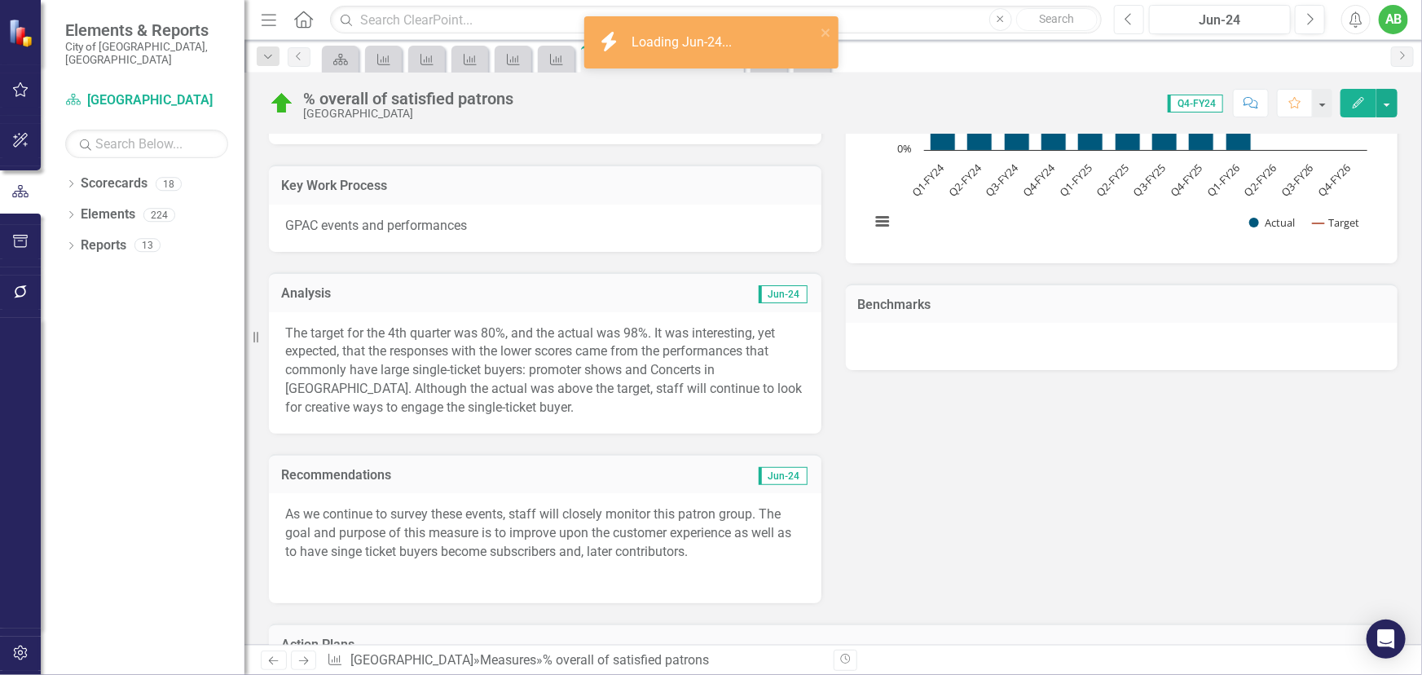
scroll to position [444, 0]
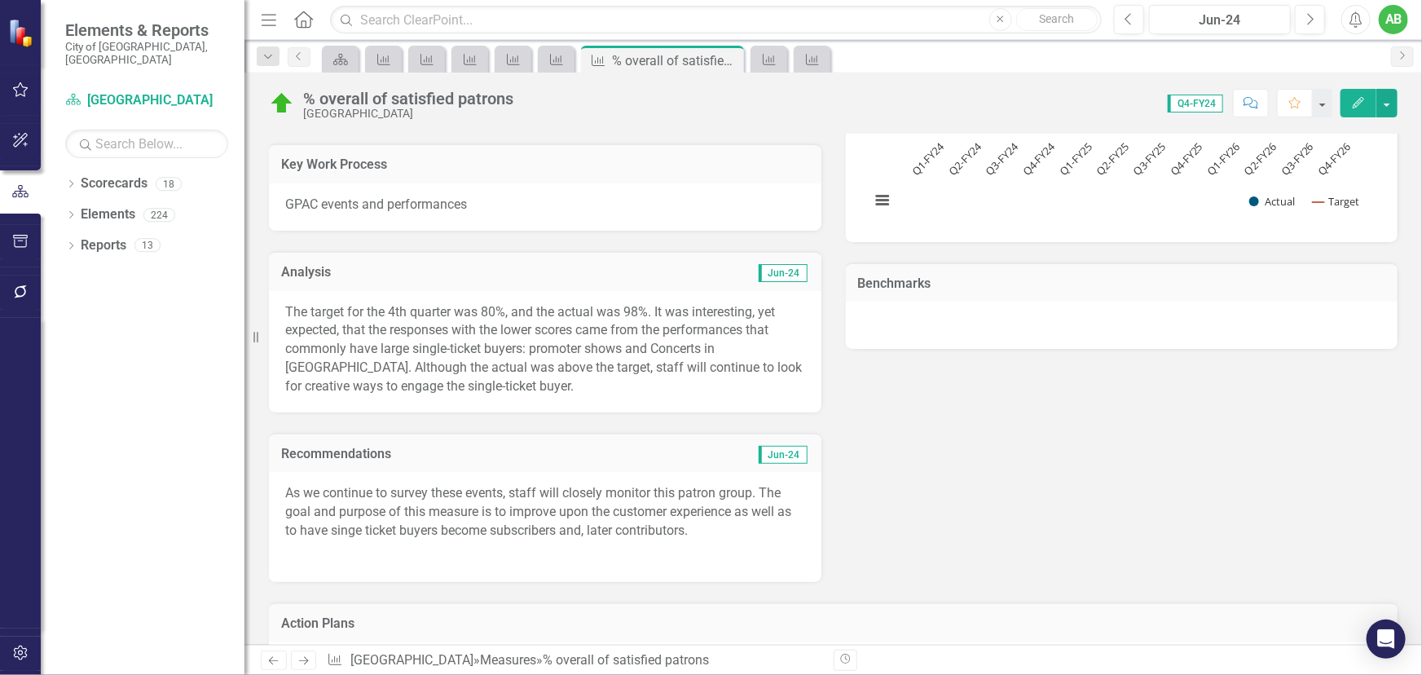
click at [677, 540] on p "As we continue to survey these events, staff will closely monitor this patron g…" at bounding box center [545, 513] width 520 height 59
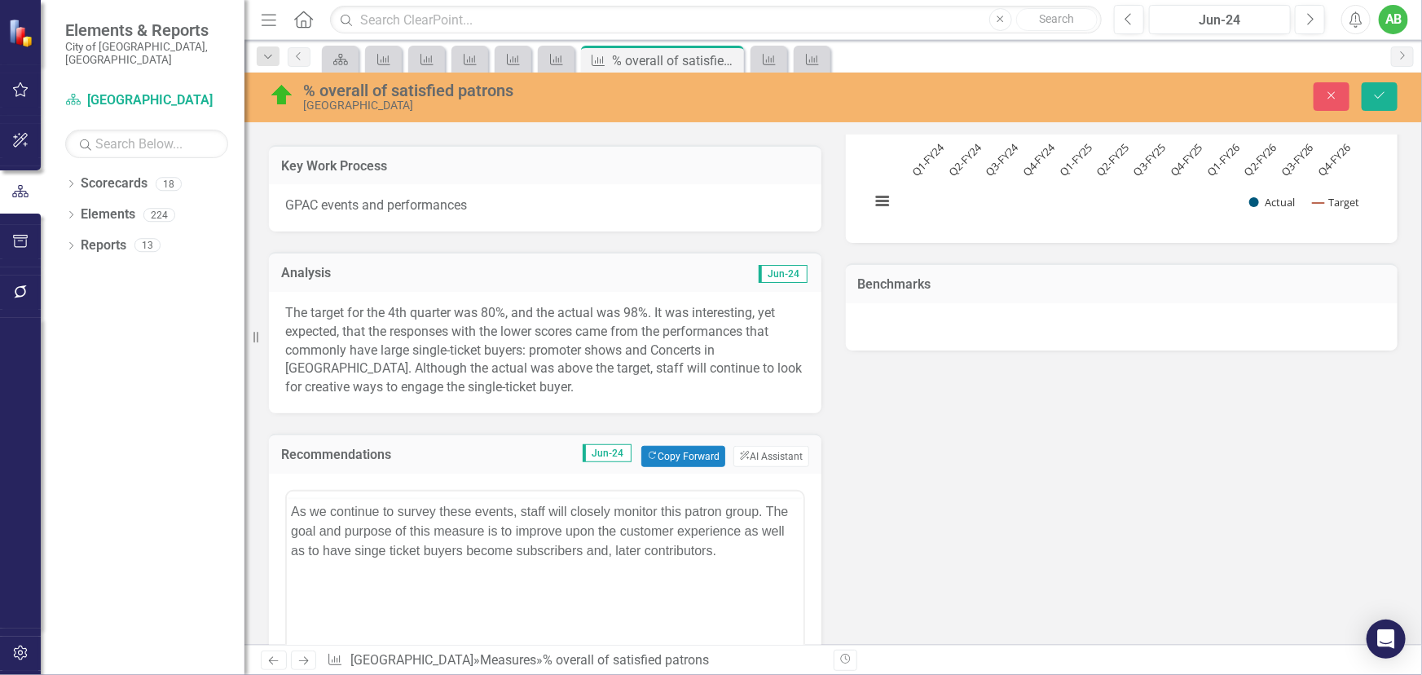
scroll to position [0, 0]
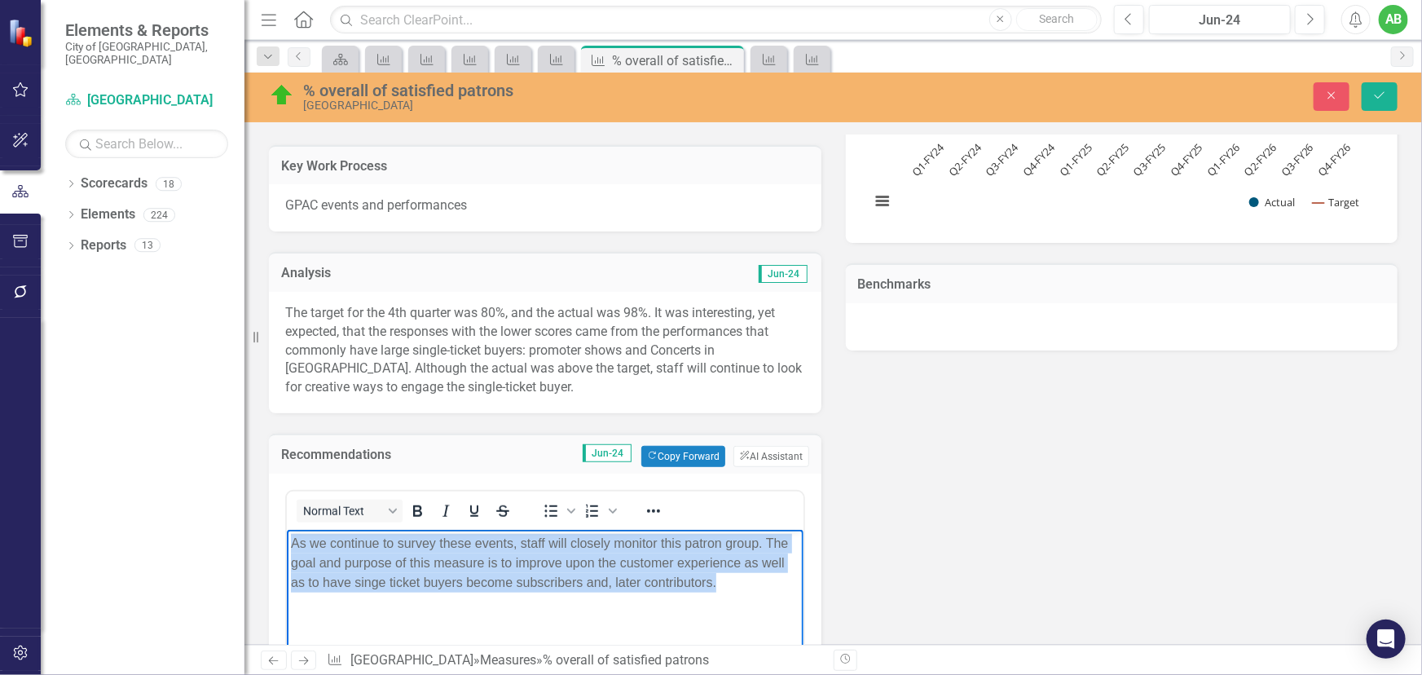
drag, startPoint x: 715, startPoint y: 586, endPoint x: 557, endPoint y: 1067, distance: 506.1
click at [286, 539] on html "As we continue to survey these events, staff will closely monitor this patron g…" at bounding box center [544, 652] width 517 height 244
copy p "As we continue to survey these events, staff will closely monitor this patron g…"
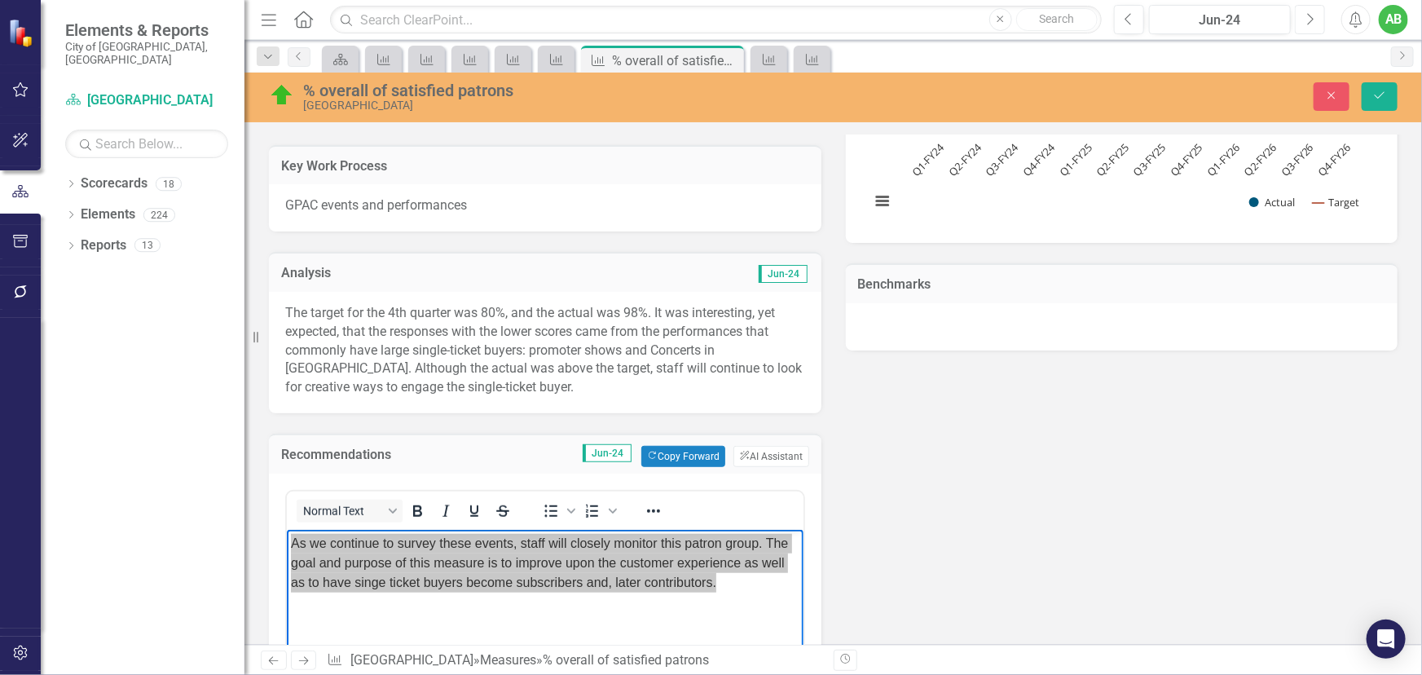
click at [1315, 30] on button "Next" at bounding box center [1310, 19] width 30 height 29
click at [1314, 30] on button "Next" at bounding box center [1310, 19] width 30 height 29
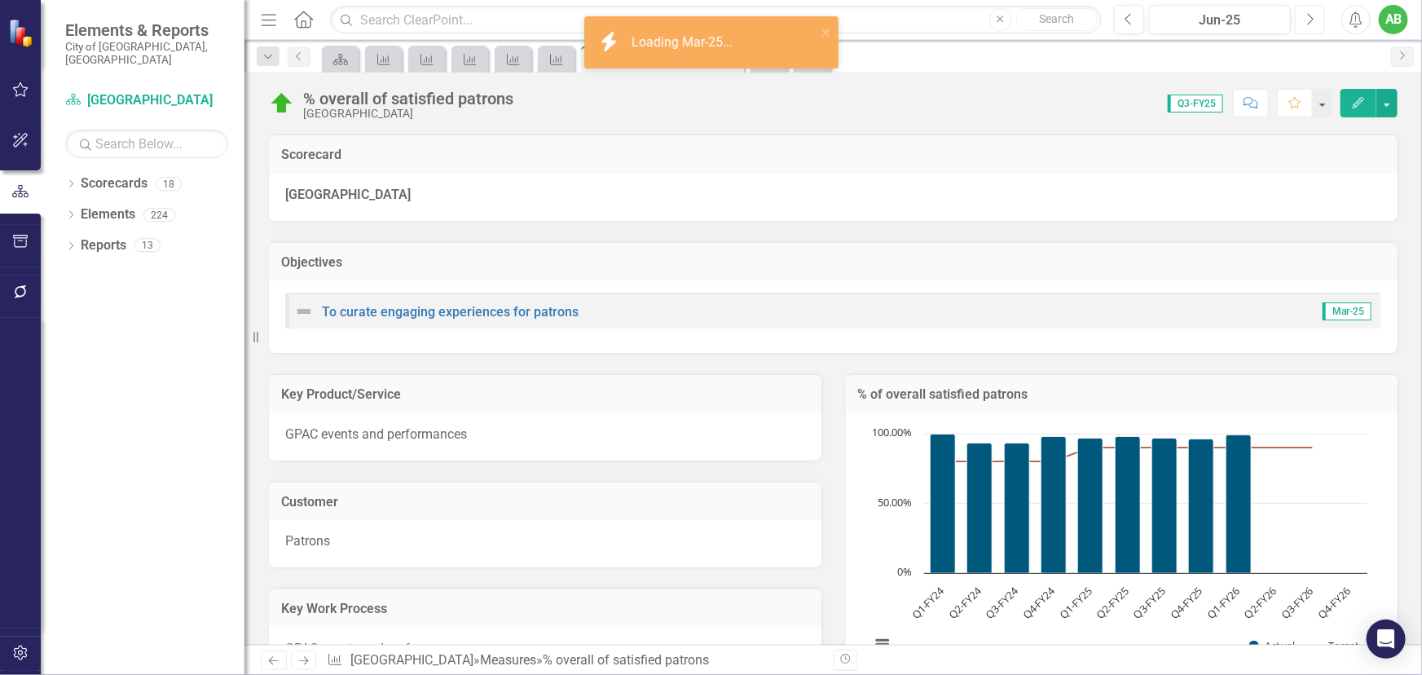
click at [1314, 30] on button "Next" at bounding box center [1310, 19] width 30 height 29
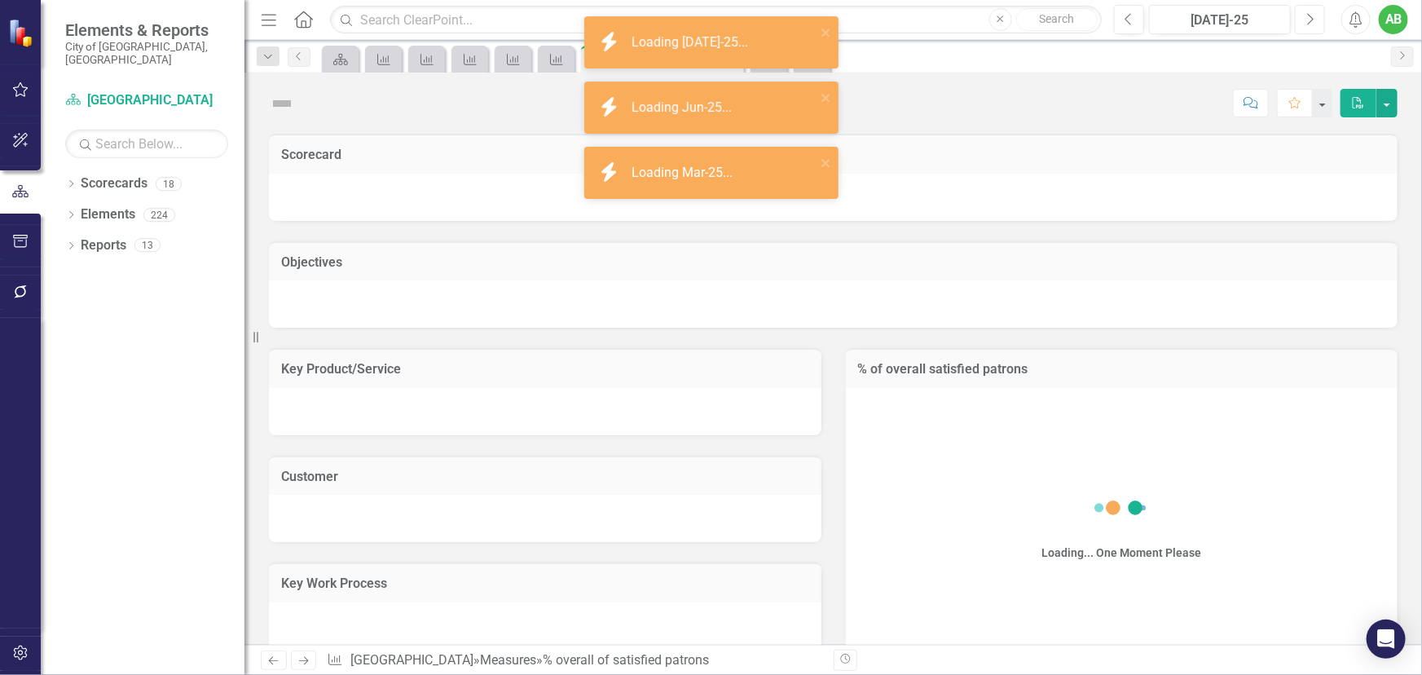
click at [1314, 30] on button "Next" at bounding box center [1310, 19] width 30 height 29
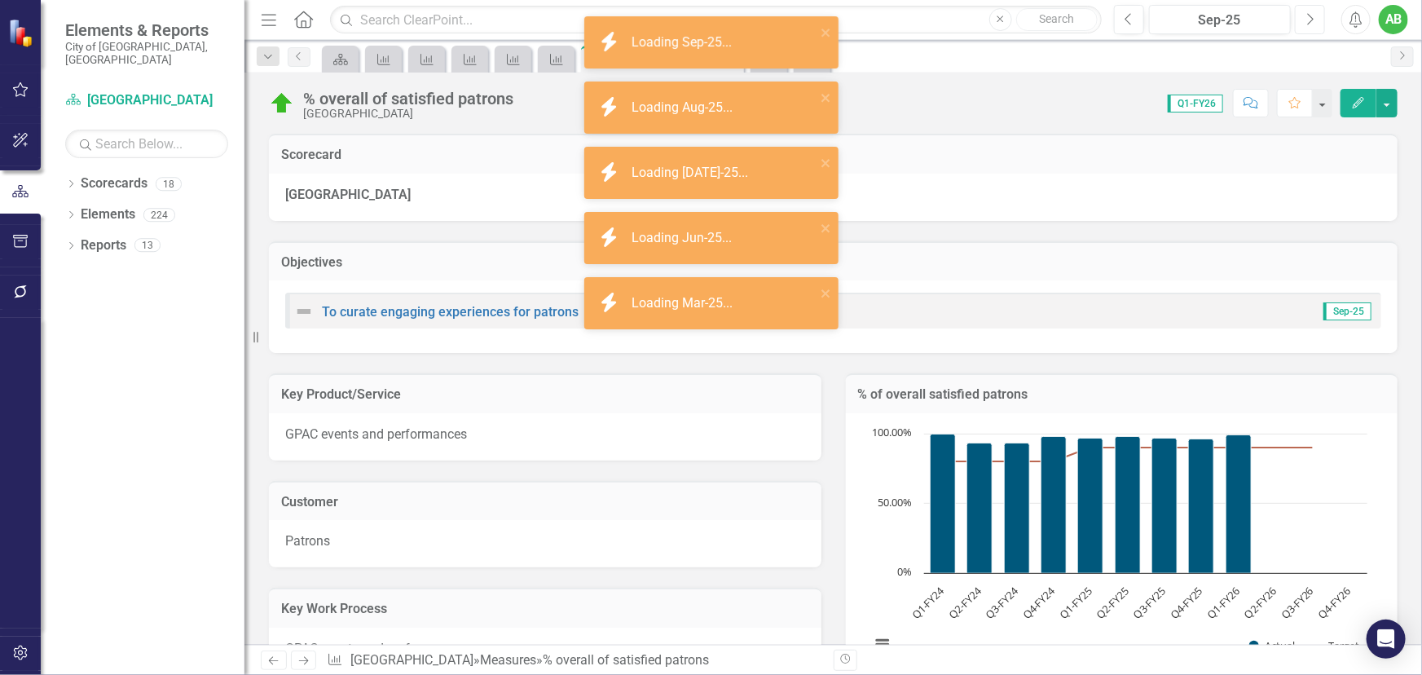
scroll to position [370, 0]
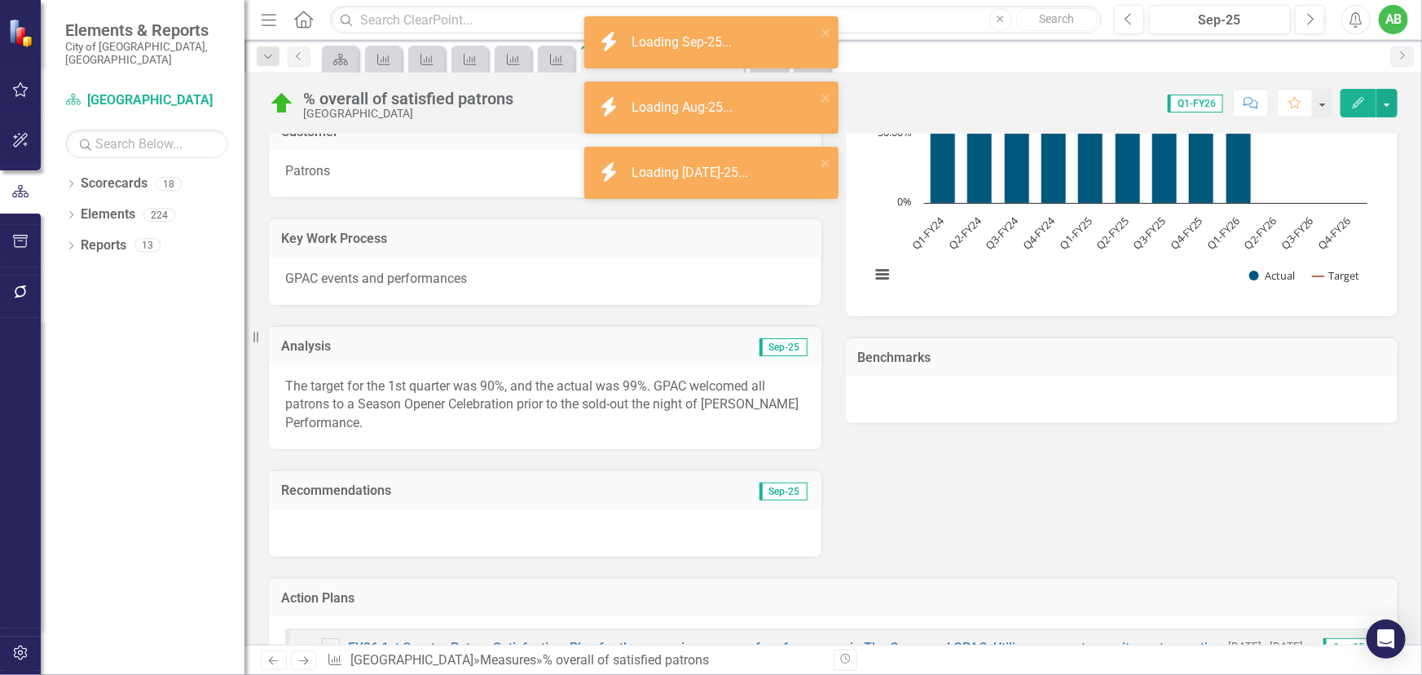
click at [391, 534] on div at bounding box center [545, 532] width 552 height 47
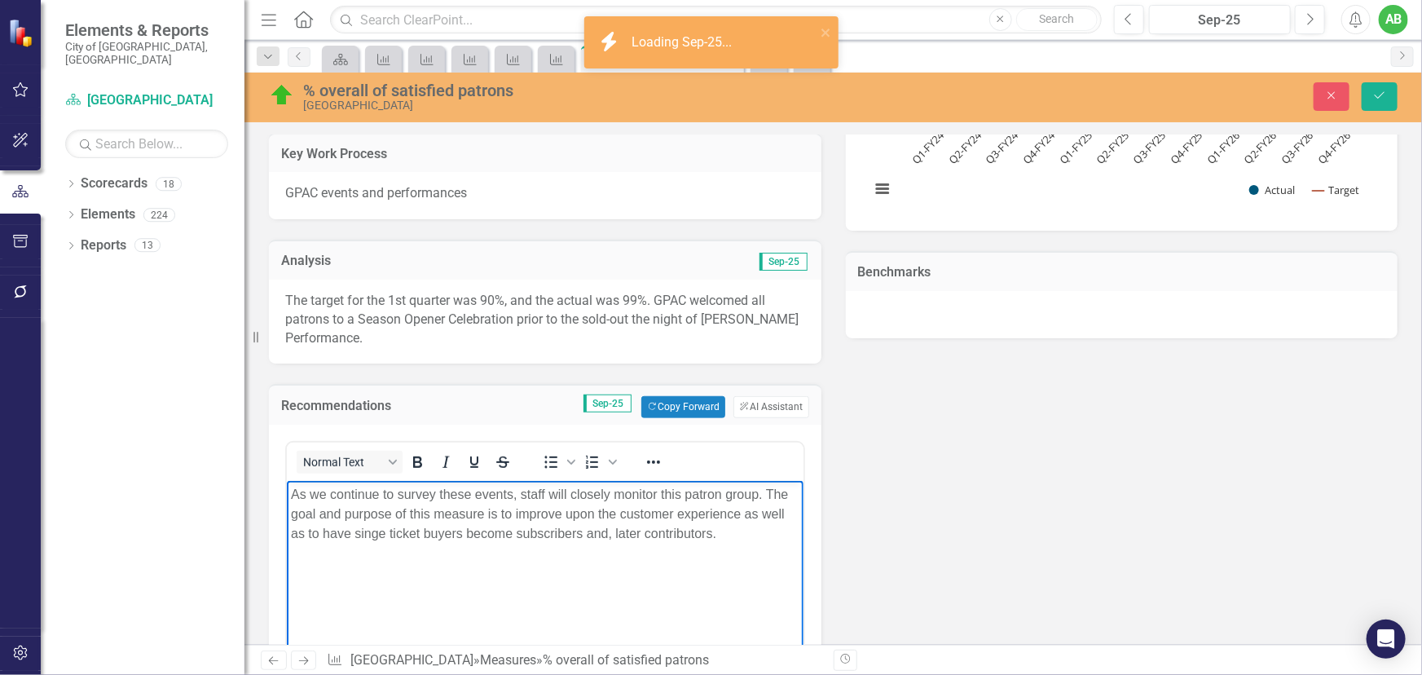
scroll to position [592, 0]
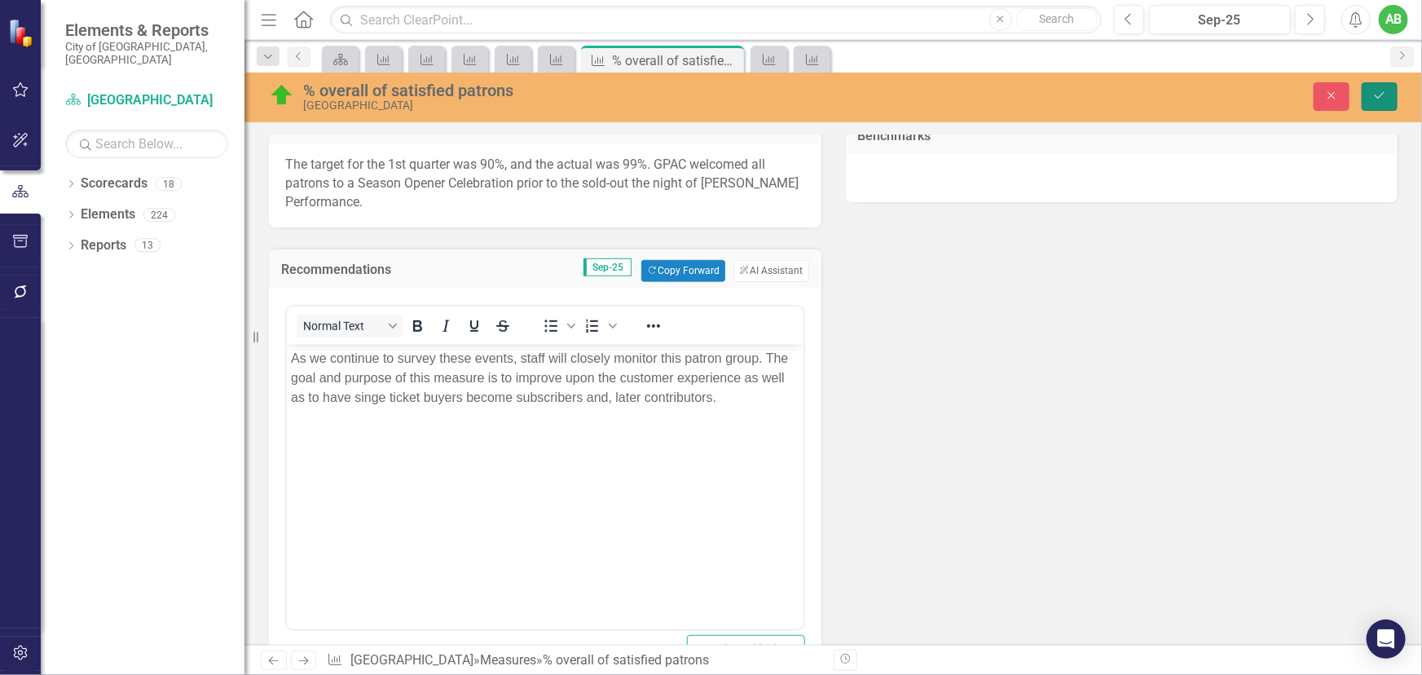
click at [1387, 97] on button "Save" at bounding box center [1380, 96] width 36 height 29
